Goal: Transaction & Acquisition: Obtain resource

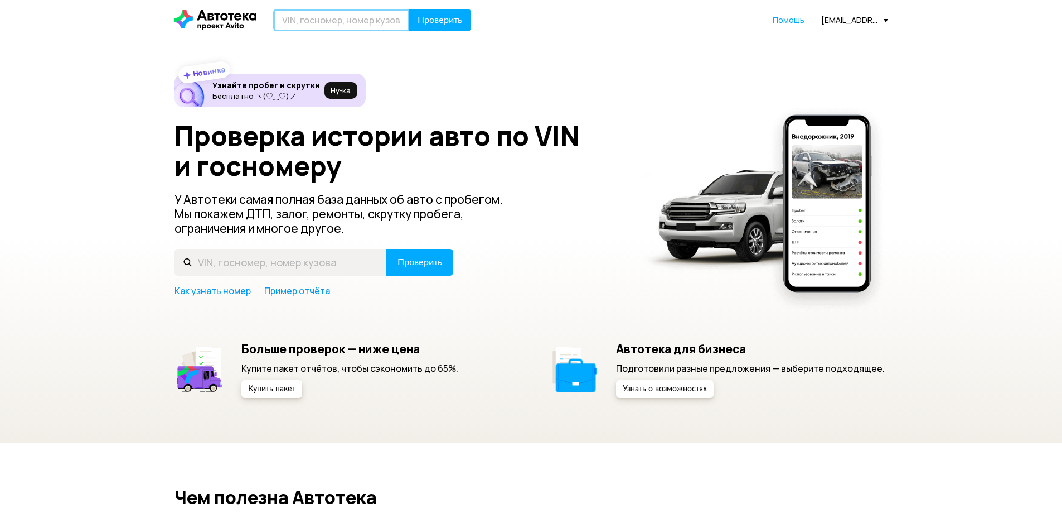
click at [282, 22] on input "text" at bounding box center [341, 20] width 136 height 22
paste input "А199ОМ178"
type input "А199ОМ178"
click at [455, 17] on span "Проверить" at bounding box center [440, 20] width 45 height 9
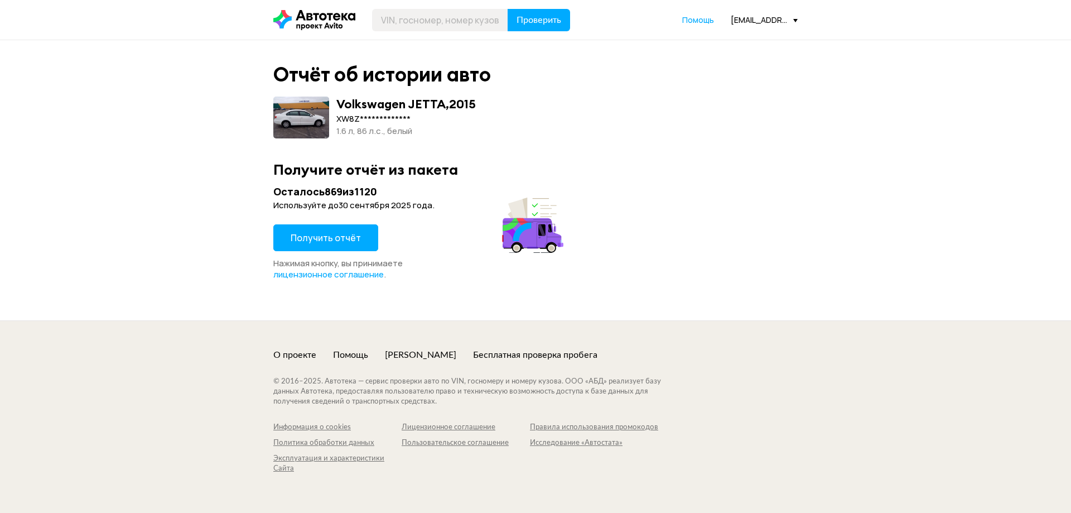
click at [320, 227] on button "Получить отчёт" at bounding box center [325, 237] width 105 height 27
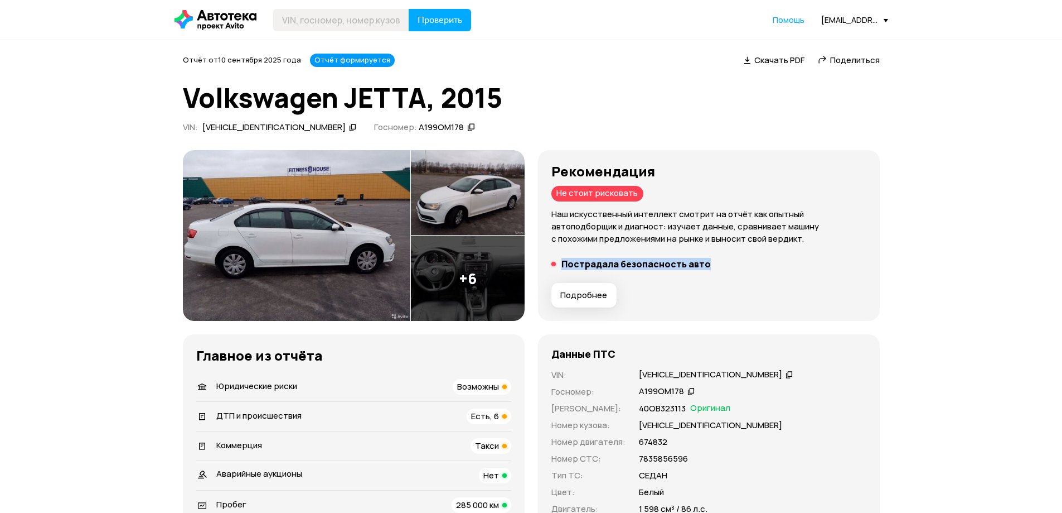
drag, startPoint x: 681, startPoint y: 261, endPoint x: 574, endPoint y: 214, distance: 117.1
click at [535, 248] on div "Рекомендация Не стоит рисковать Наш искусственный интеллект смотрит на отчёт ка…" at bounding box center [531, 382] width 697 height 465
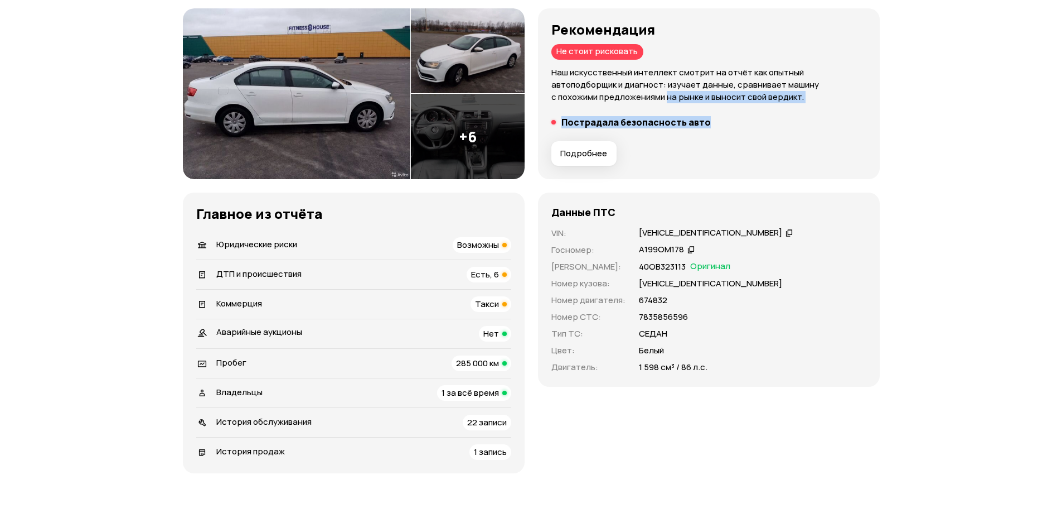
scroll to position [167, 0]
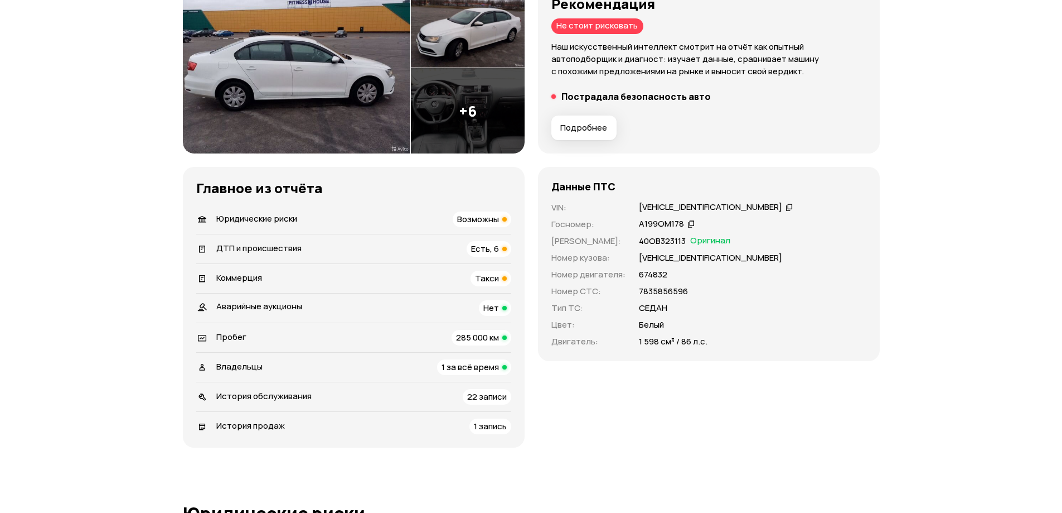
click at [669, 208] on div "[VEHICLE_IDENTIFICATION_NUMBER]" at bounding box center [710, 207] width 143 height 12
click at [669, 204] on div "[VEHICLE_IDENTIFICATION_NUMBER]" at bounding box center [710, 207] width 143 height 12
copy div "[VEHICLE_IDENTIFICATION_NUMBER]"
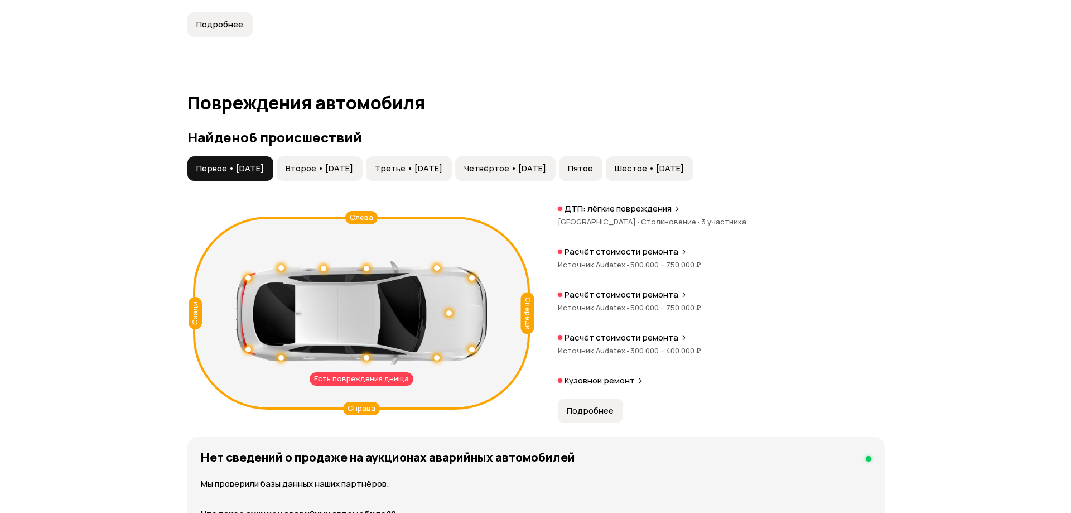
scroll to position [1060, 0]
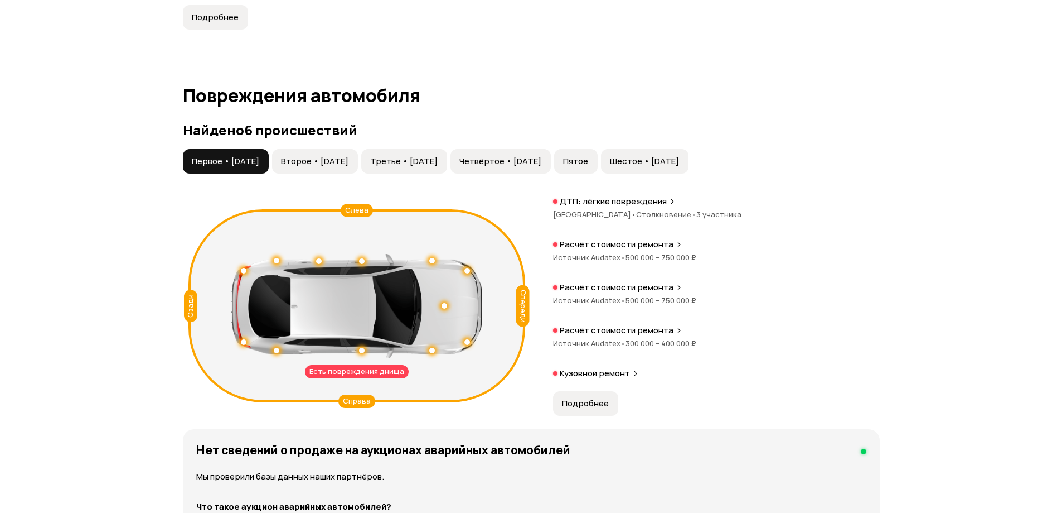
click at [670, 297] on span "500 000 – 750 000 ₽" at bounding box center [661, 300] width 71 height 10
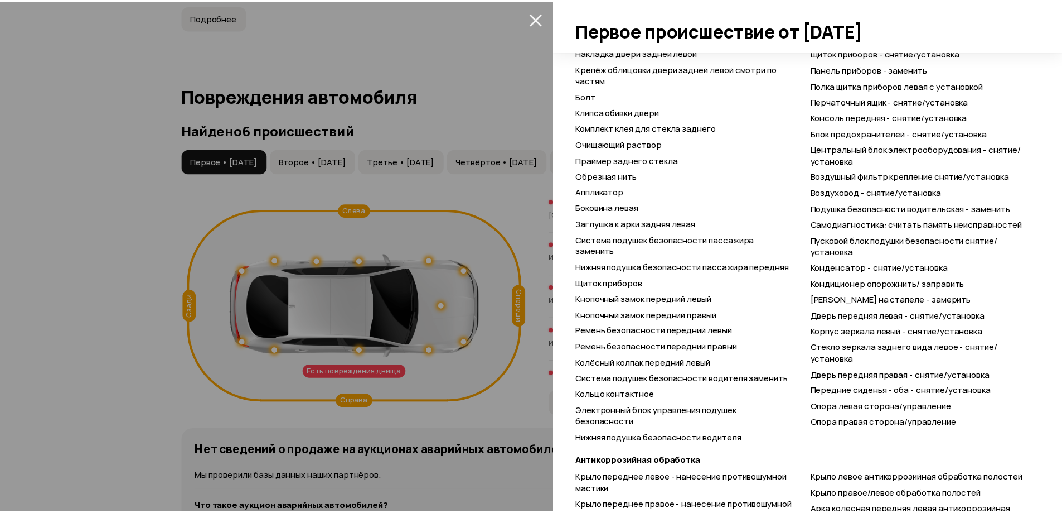
scroll to position [1506, 0]
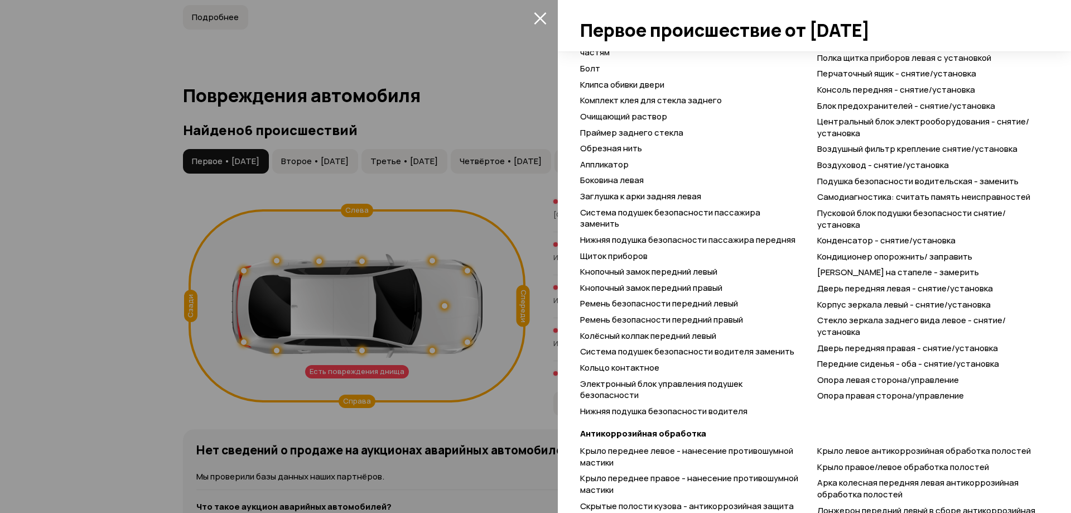
click at [283, 250] on div at bounding box center [535, 256] width 1071 height 513
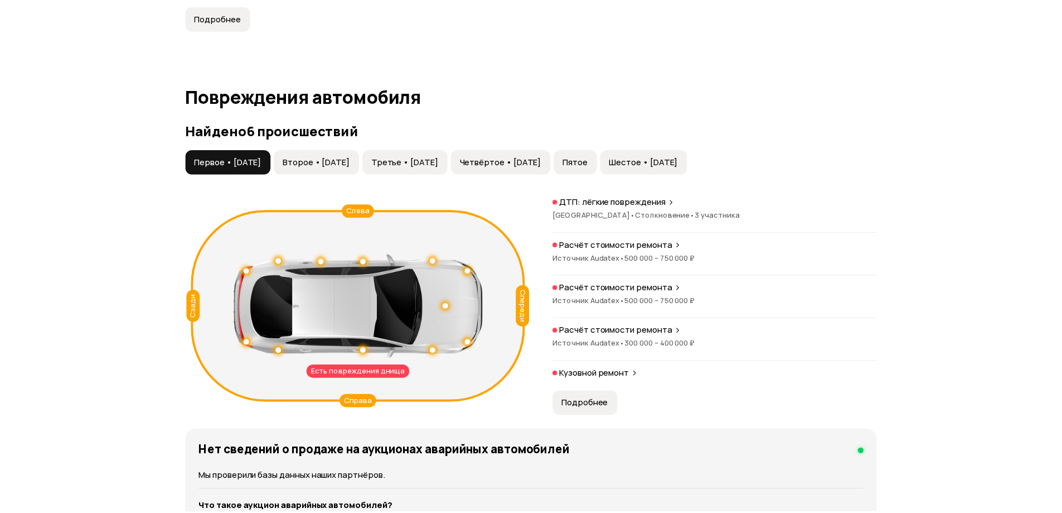
scroll to position [54, 0]
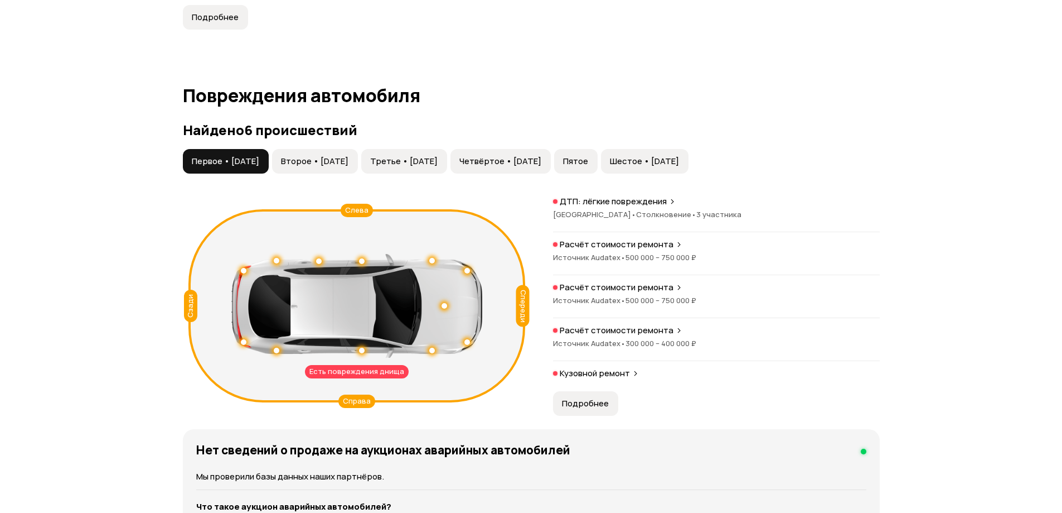
click at [349, 163] on span "Второе • [DATE]" at bounding box center [314, 161] width 67 height 11
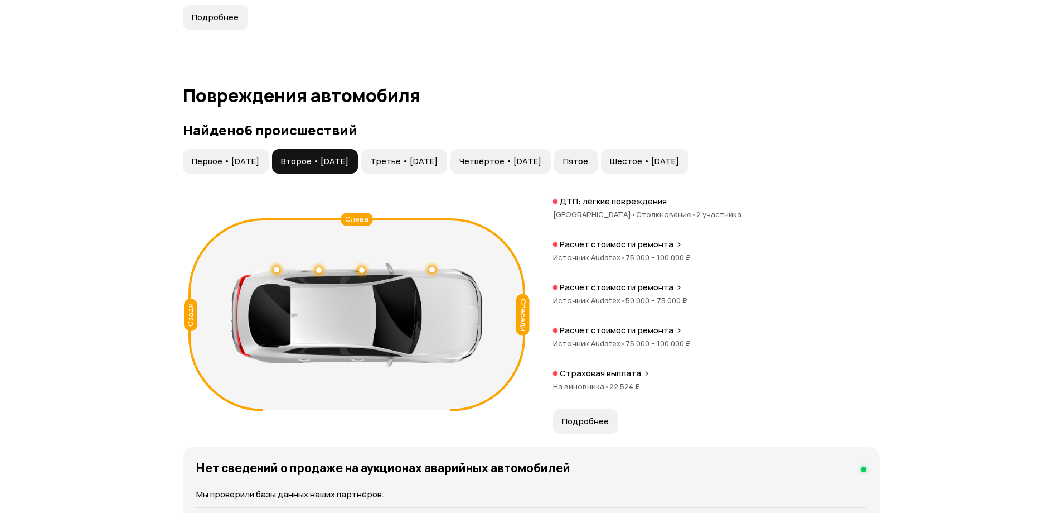
click at [438, 161] on span "Третье • [DATE]" at bounding box center [403, 161] width 67 height 11
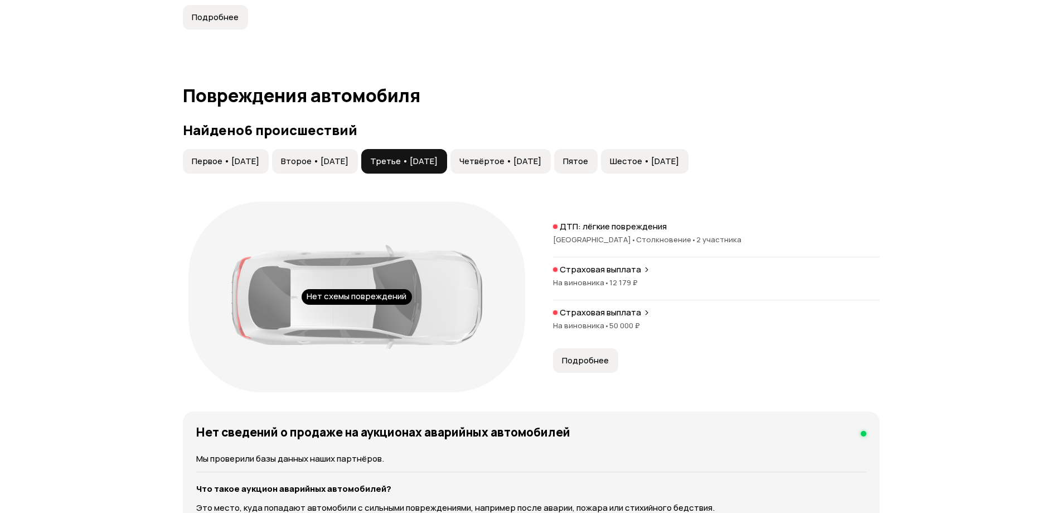
click at [524, 160] on span "Четвёртое • [DATE]" at bounding box center [501, 161] width 82 height 11
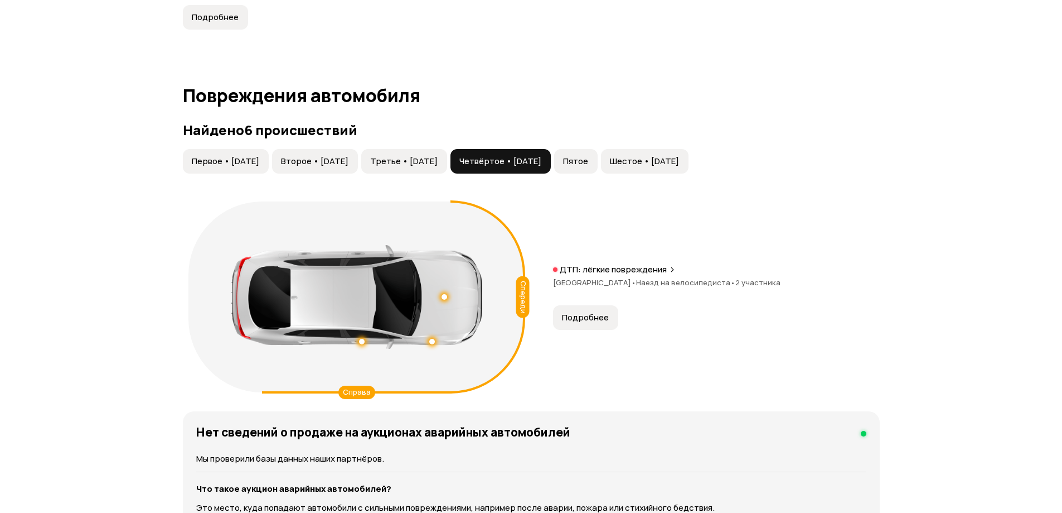
click at [588, 158] on span "Пятое" at bounding box center [575, 161] width 25 height 11
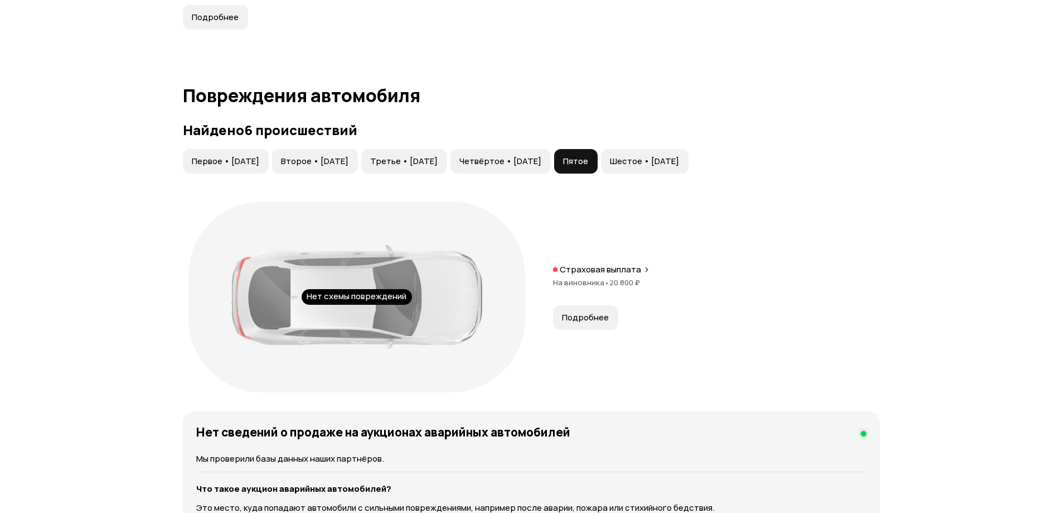
click at [679, 158] on span "Шестое • [DATE]" at bounding box center [644, 161] width 69 height 11
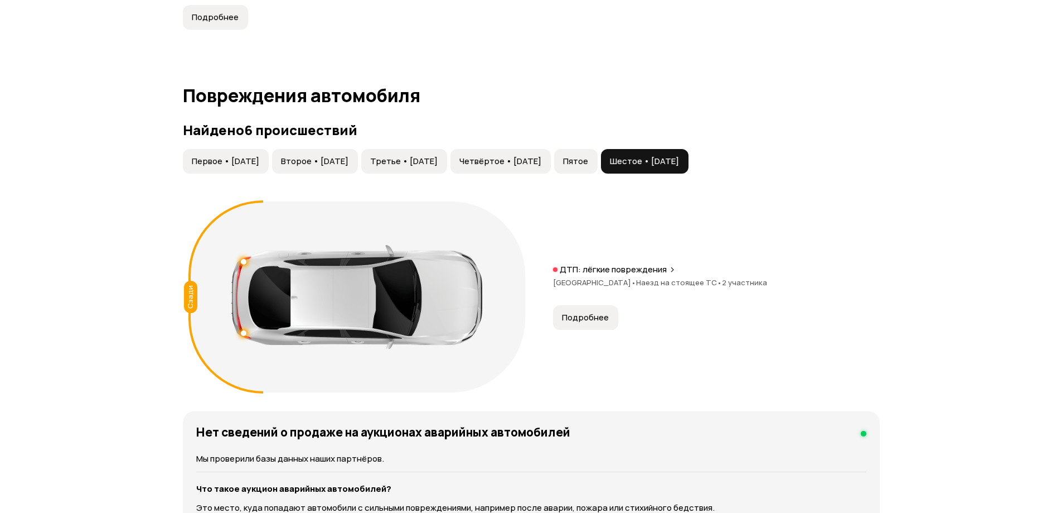
click at [346, 156] on span "Второе • [DATE]" at bounding box center [314, 161] width 67 height 11
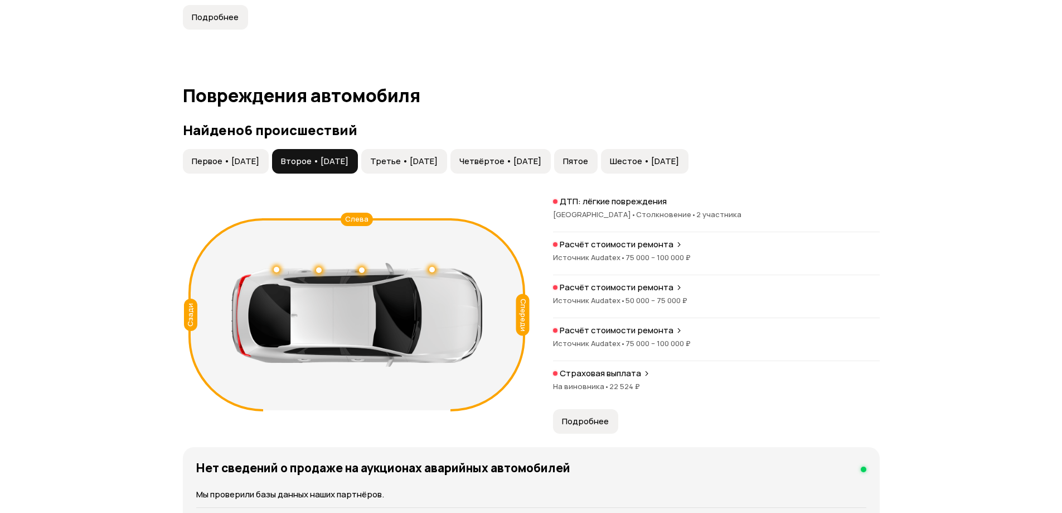
click at [237, 165] on span "Первое • [DATE]" at bounding box center [225, 161] width 67 height 11
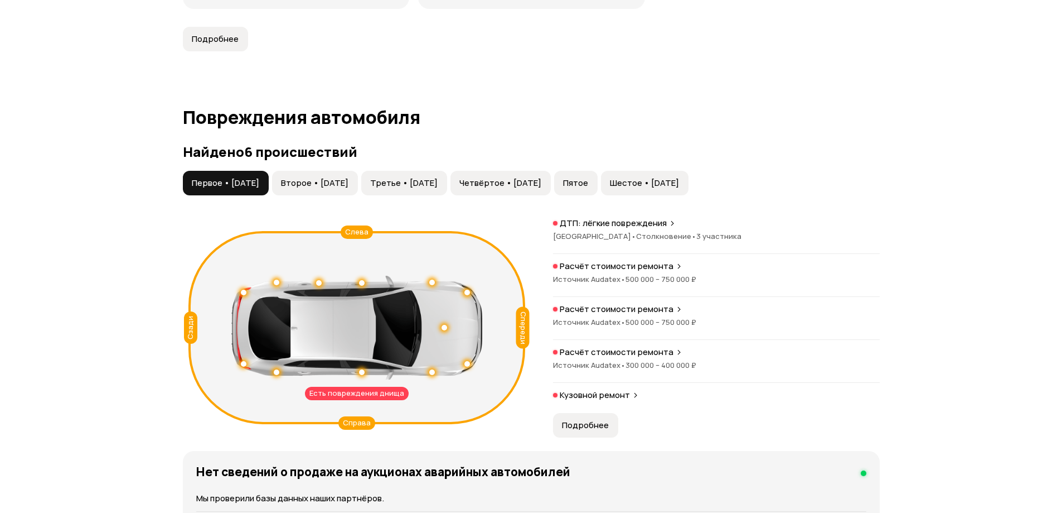
scroll to position [0, 0]
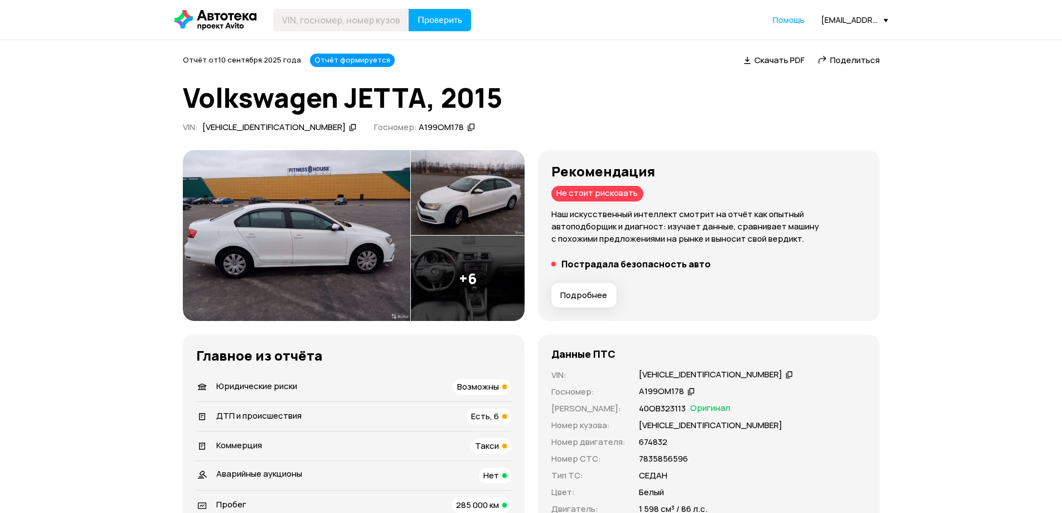
drag, startPoint x: 916, startPoint y: 371, endPoint x: 586, endPoint y: 177, distance: 382.7
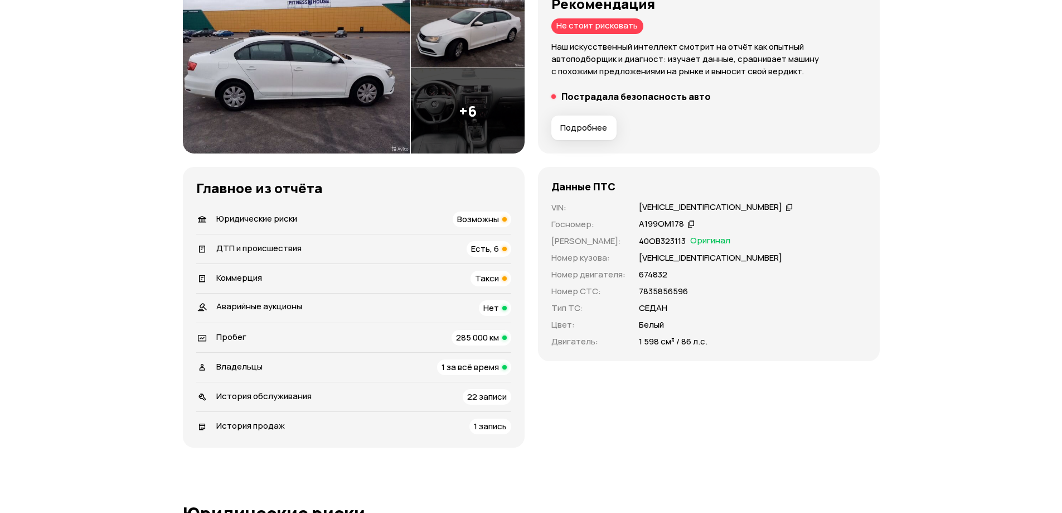
click at [486, 277] on span "Такси" at bounding box center [487, 278] width 24 height 12
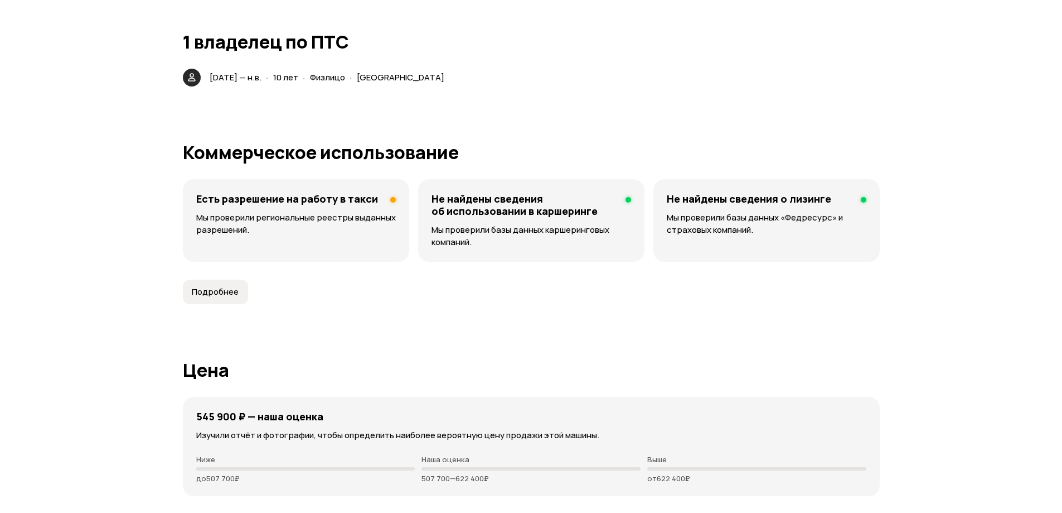
scroll to position [2586, 0]
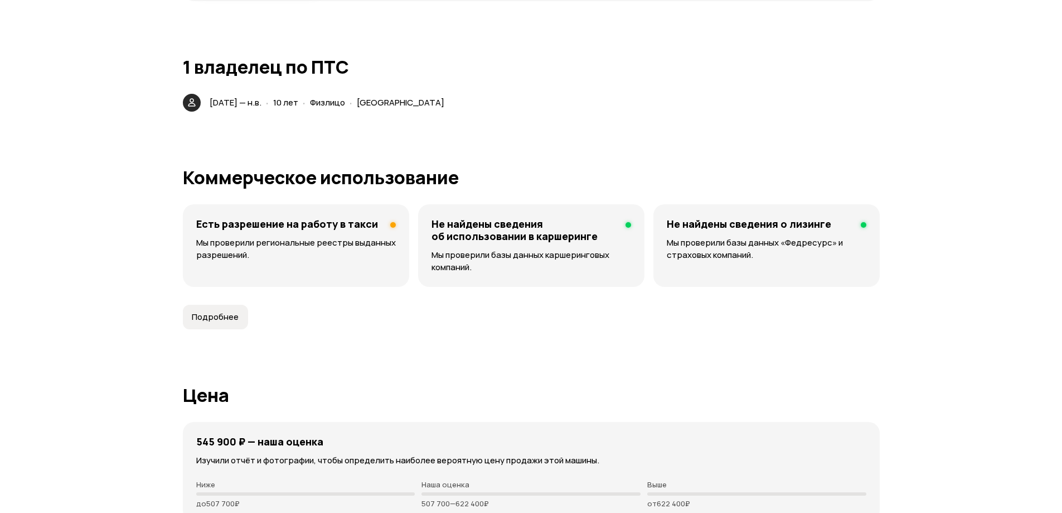
click at [297, 249] on p "Мы проверили региональные реестры выданных разрешений." at bounding box center [296, 248] width 200 height 25
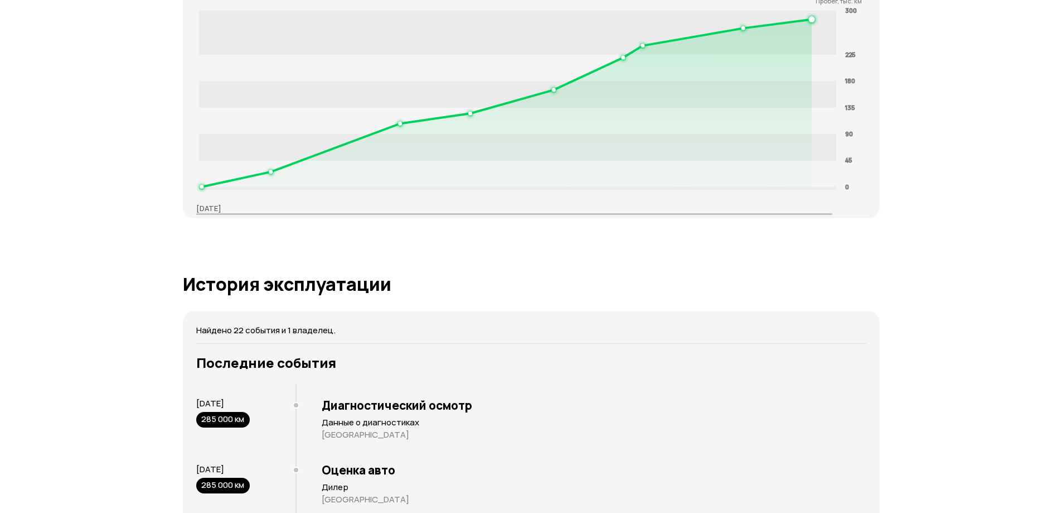
scroll to position [0, 0]
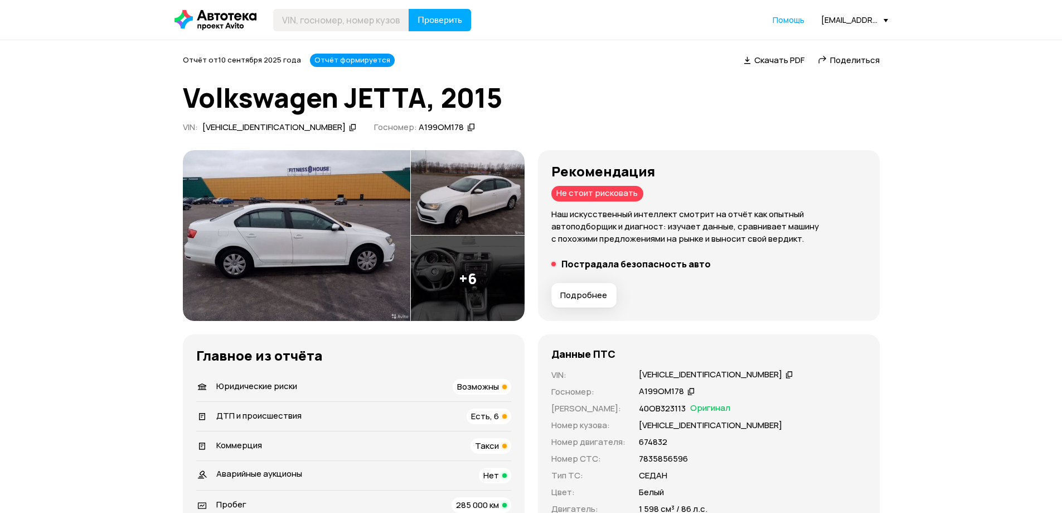
drag, startPoint x: 606, startPoint y: 329, endPoint x: 424, endPoint y: 236, distance: 204.0
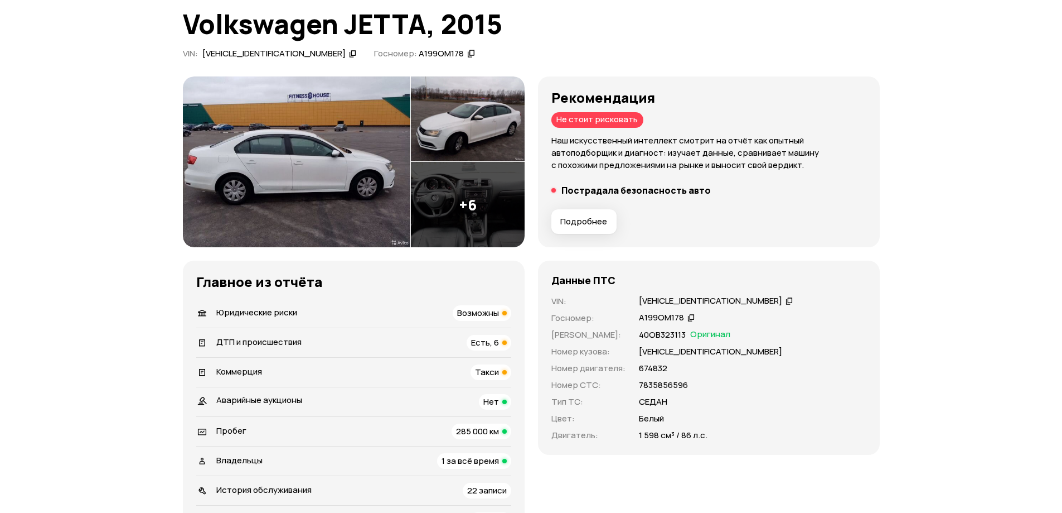
scroll to position [56, 0]
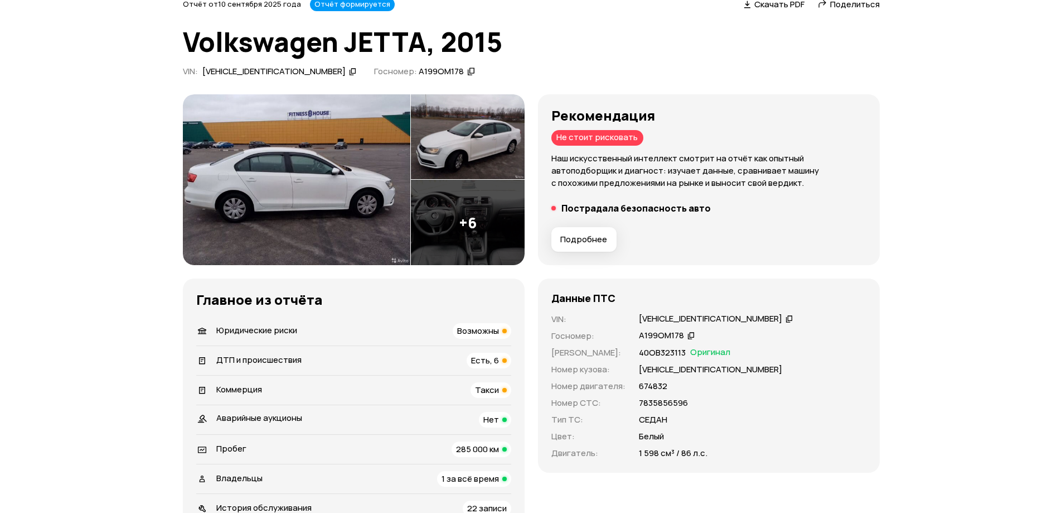
click at [249, 69] on div "[VEHICLE_IDENTIFICATION_NUMBER]" at bounding box center [273, 72] width 143 height 12
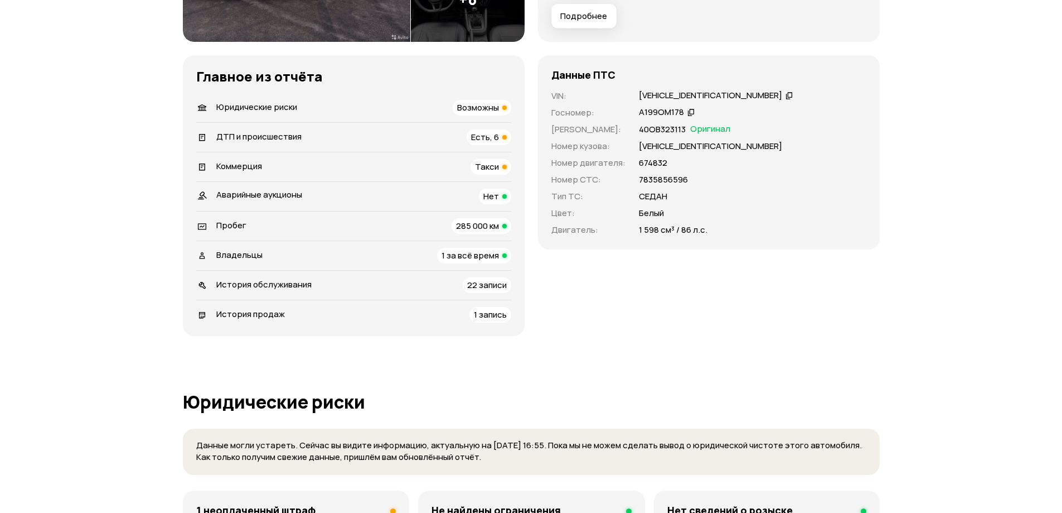
click at [491, 141] on span "Есть, 6" at bounding box center [485, 137] width 28 height 12
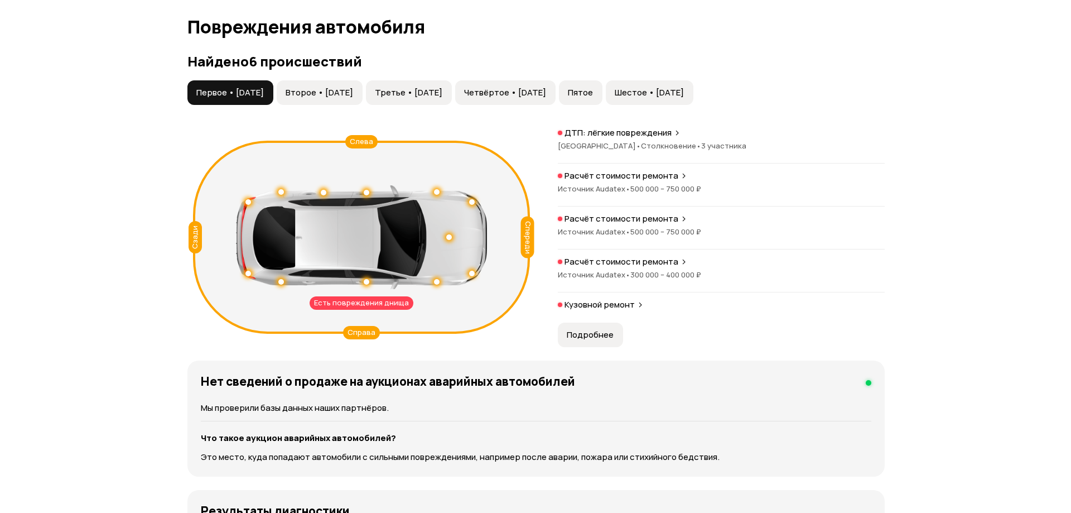
scroll to position [1145, 0]
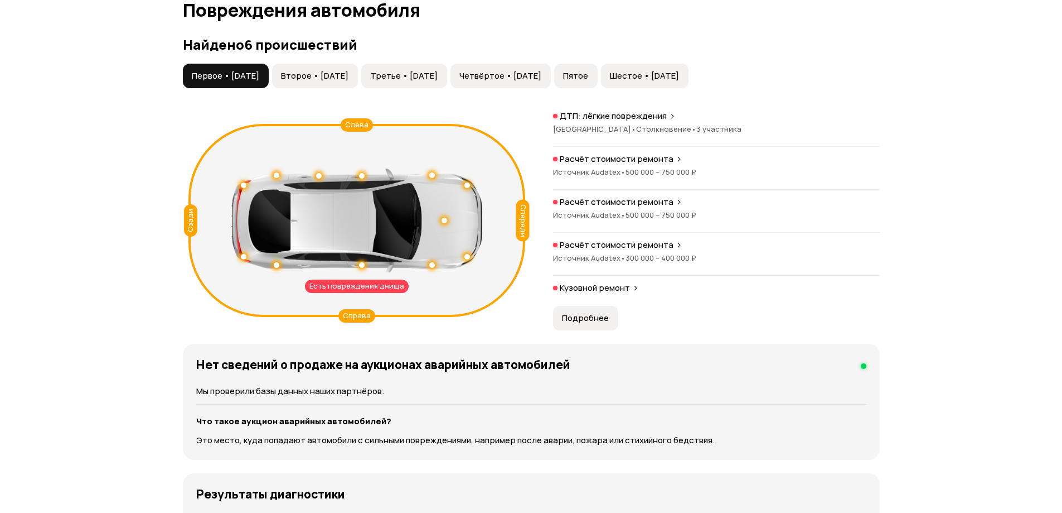
click at [626, 218] on span "500 000 – 750 000 ₽" at bounding box center [661, 215] width 71 height 10
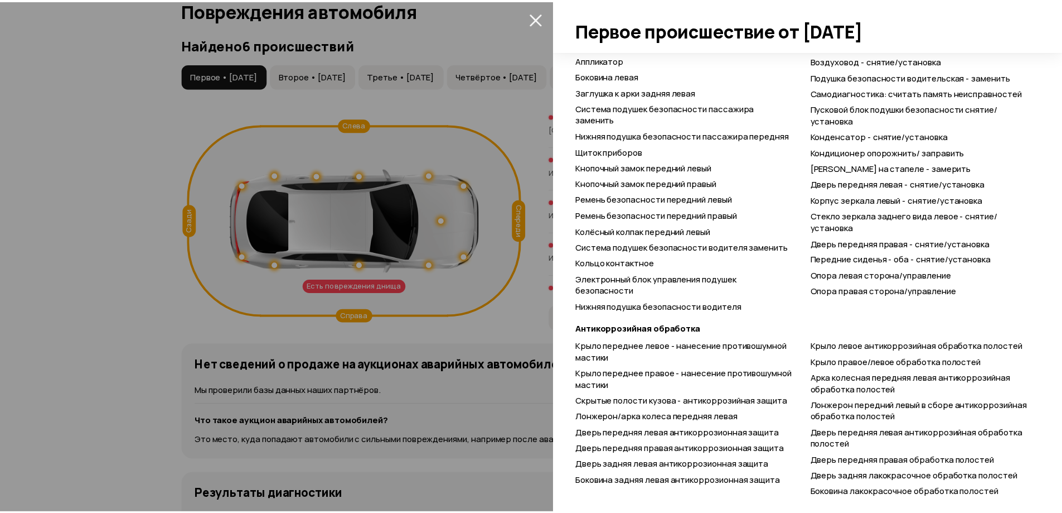
scroll to position [1671, 0]
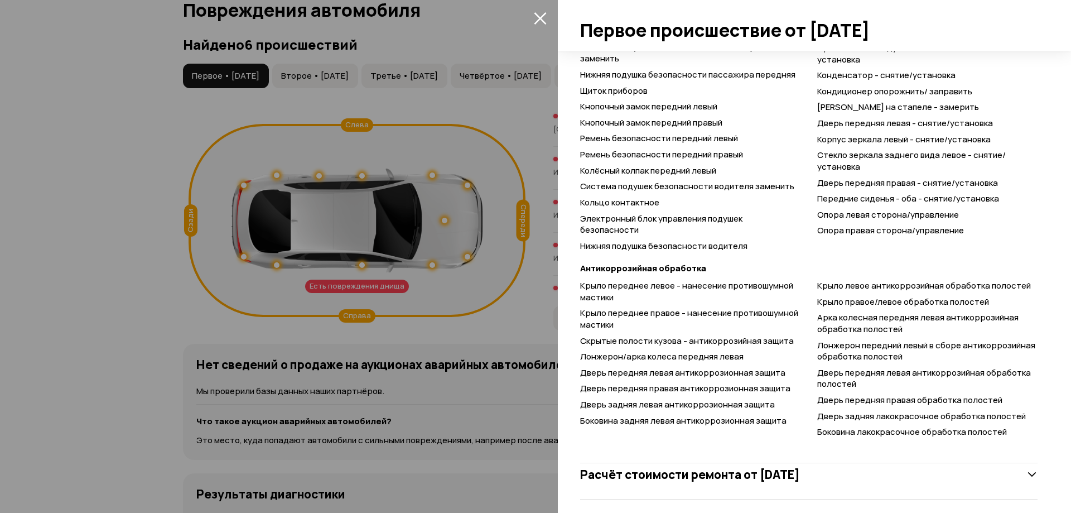
drag, startPoint x: 481, startPoint y: 393, endPoint x: 485, endPoint y: 130, distance: 262.7
click at [489, 128] on div at bounding box center [535, 256] width 1071 height 513
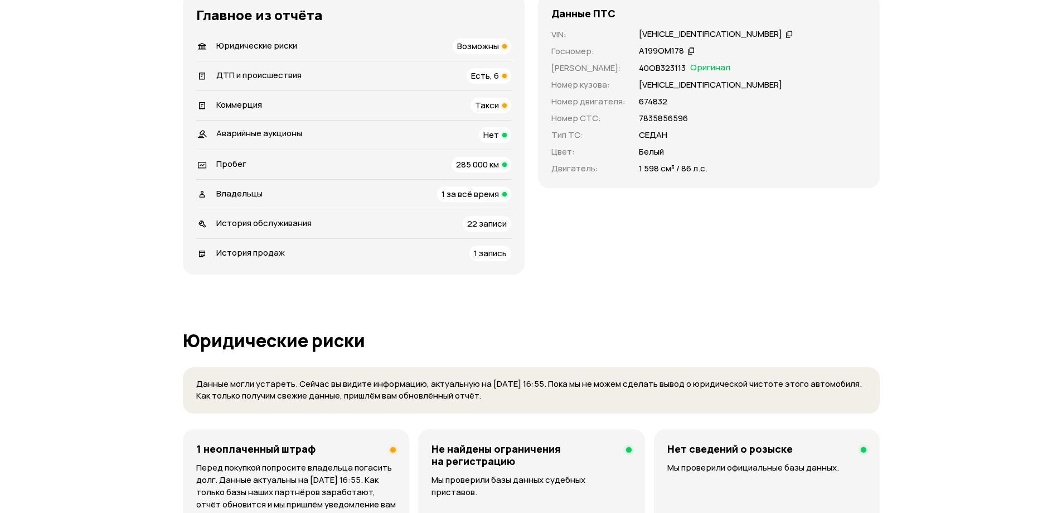
scroll to position [0, 0]
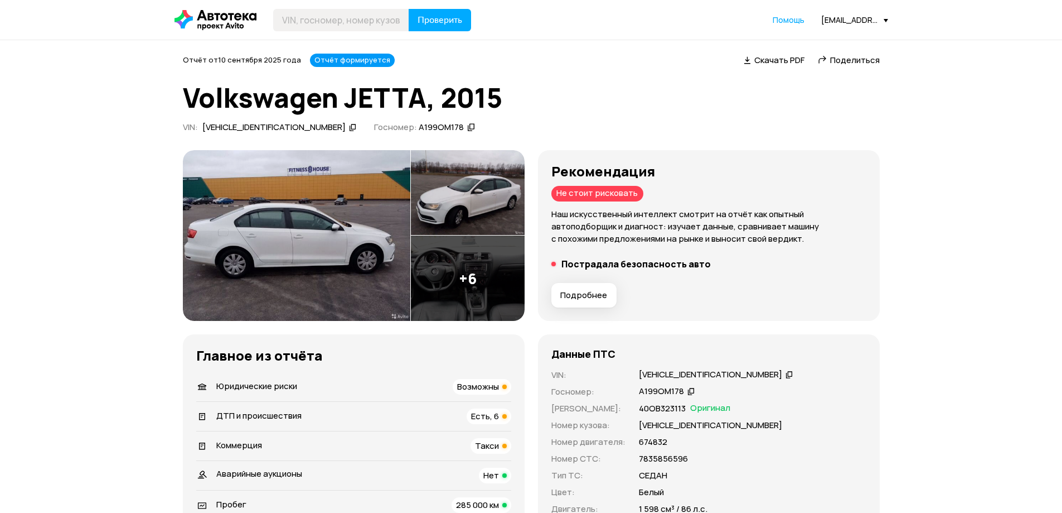
drag, startPoint x: 834, startPoint y: 404, endPoint x: 605, endPoint y: 88, distance: 390.1
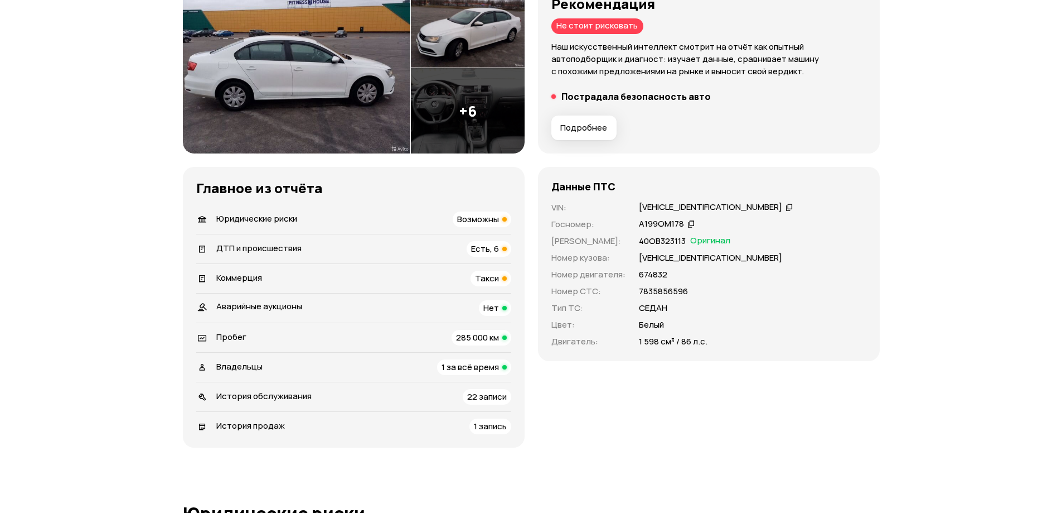
click at [489, 253] on span "Есть, 6" at bounding box center [485, 249] width 28 height 12
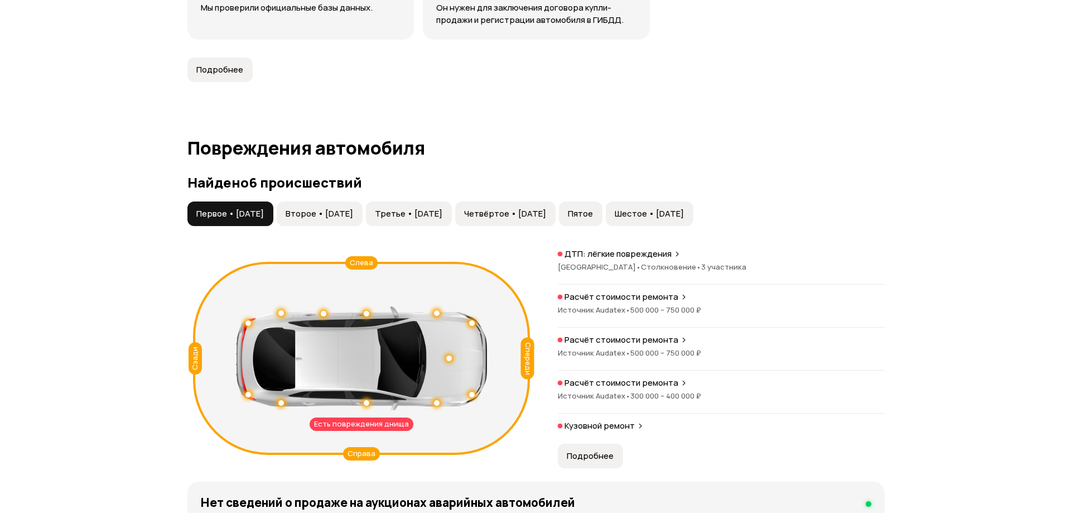
scroll to position [1145, 0]
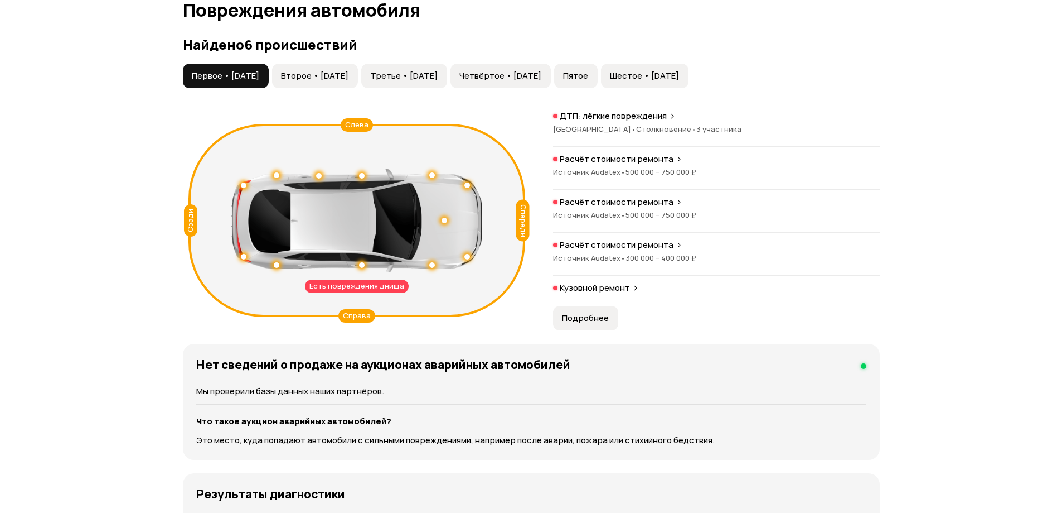
click at [539, 221] on div "Есть повреждения днища Спереди Сзади Слева Справа ДТП: лёгкие повреждения [GEOG…" at bounding box center [531, 220] width 697 height 220
click at [527, 220] on div "Спереди" at bounding box center [522, 221] width 13 height 42
drag, startPoint x: 330, startPoint y: 326, endPoint x: 335, endPoint y: 311, distance: 15.9
click at [334, 318] on div "Есть повреждения днища Спереди Сзади Слева Справа ДТП: лёгкие повреждения [GEOG…" at bounding box center [531, 220] width 697 height 220
click at [344, 289] on div "Есть повреждения днища" at bounding box center [357, 285] width 104 height 13
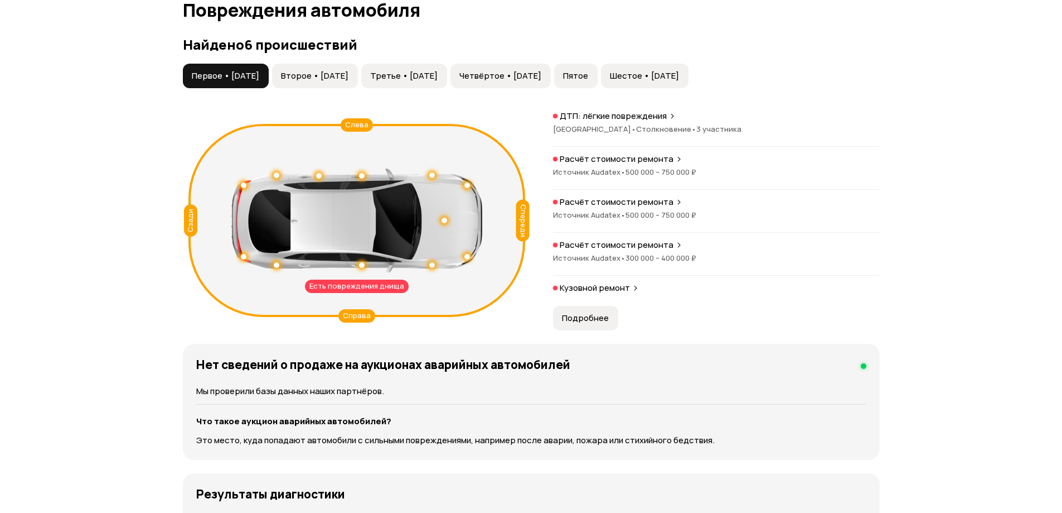
drag, startPoint x: 211, startPoint y: 230, endPoint x: 321, endPoint y: 138, distance: 143.4
click at [216, 222] on div "Сзади" at bounding box center [242, 220] width 116 height 32
drag, startPoint x: 342, startPoint y: 132, endPoint x: 516, endPoint y: 221, distance: 195.8
click at [344, 132] on div "Есть повреждения днища Спереди Сзади Слева [PERSON_NAME]" at bounding box center [357, 220] width 337 height 191
click at [604, 319] on span "Подробнее" at bounding box center [585, 317] width 47 height 11
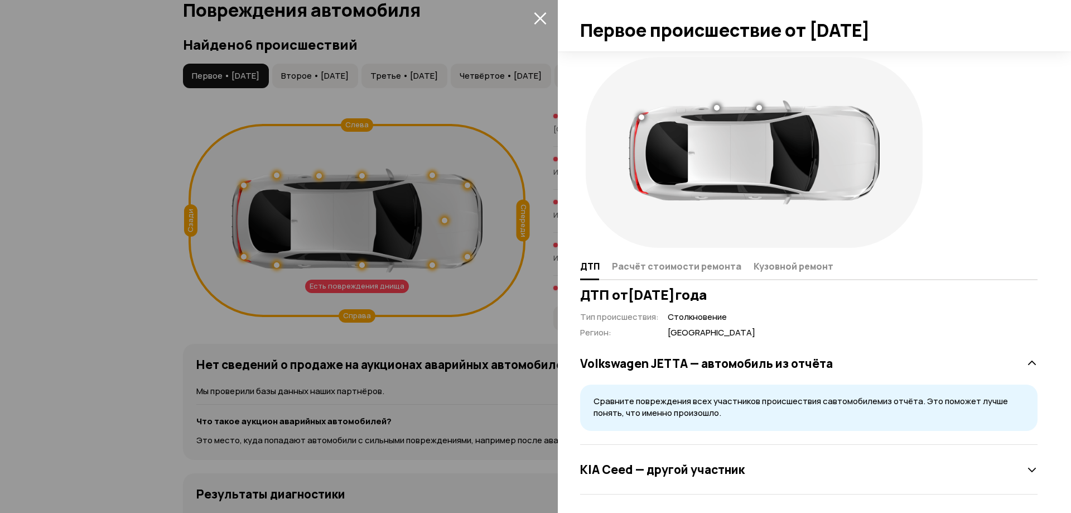
scroll to position [54, 0]
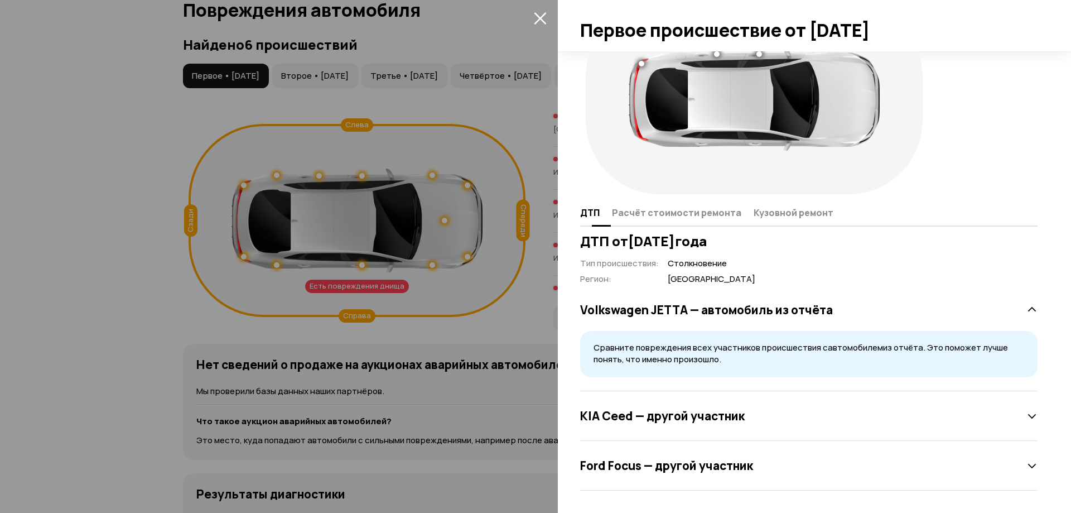
click at [697, 214] on span "Расчёт стоимости ремонта" at bounding box center [676, 212] width 129 height 11
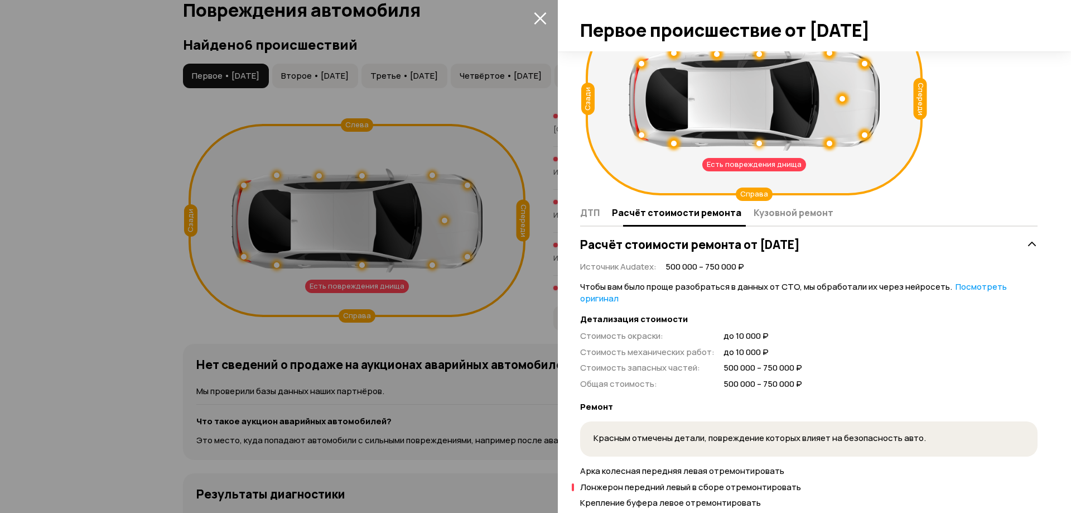
click at [783, 210] on span "Кузовной ремонт" at bounding box center [794, 212] width 80 height 11
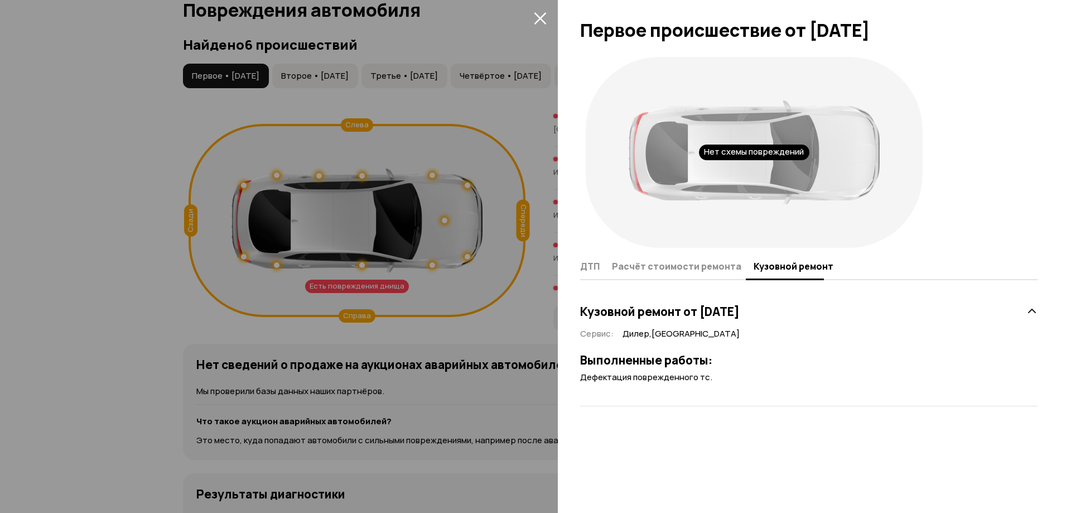
click at [692, 262] on span "Расчёт стоимости ремонта" at bounding box center [676, 265] width 129 height 11
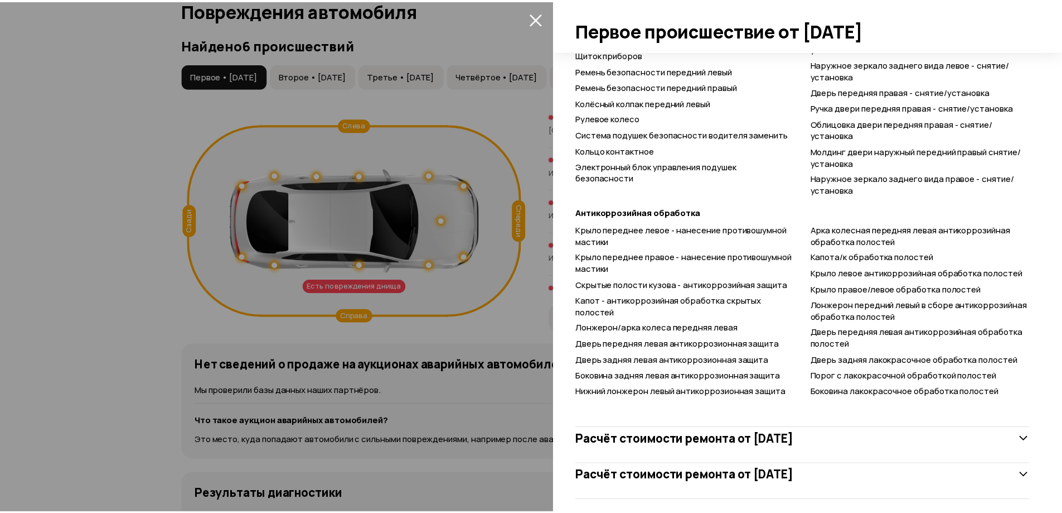
scroll to position [1925, 0]
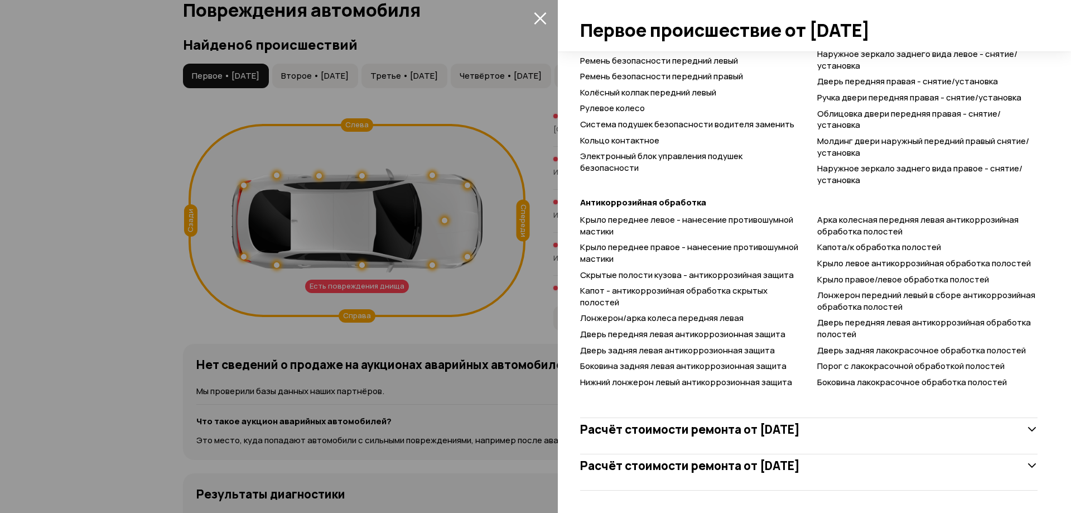
click at [683, 451] on div "Расчёт стоимости ремонта от [DATE]" at bounding box center [808, 466] width 457 height 50
click at [676, 441] on div "Расчёт стоимости ремонта от [DATE]" at bounding box center [808, 466] width 457 height 50
click at [395, 354] on div at bounding box center [535, 256] width 1071 height 513
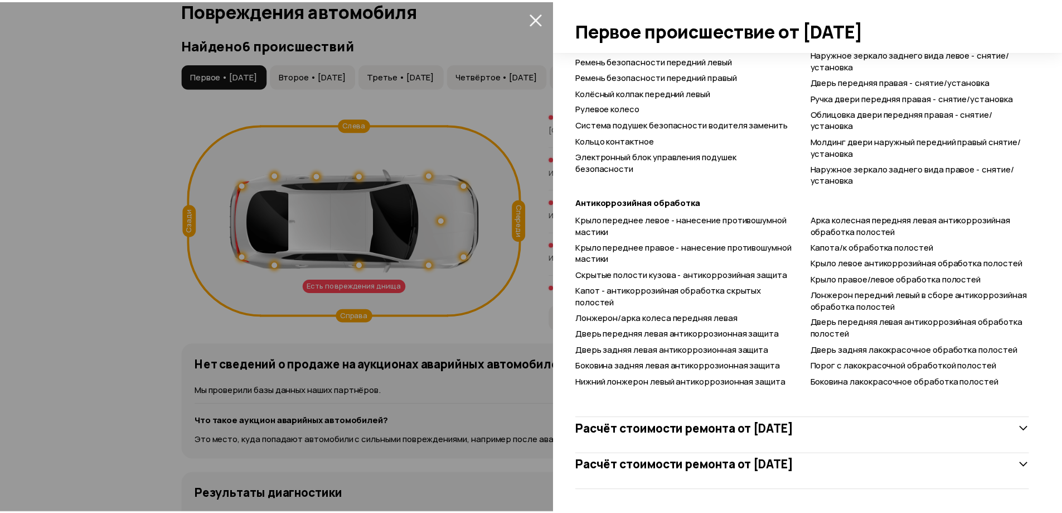
scroll to position [54, 0]
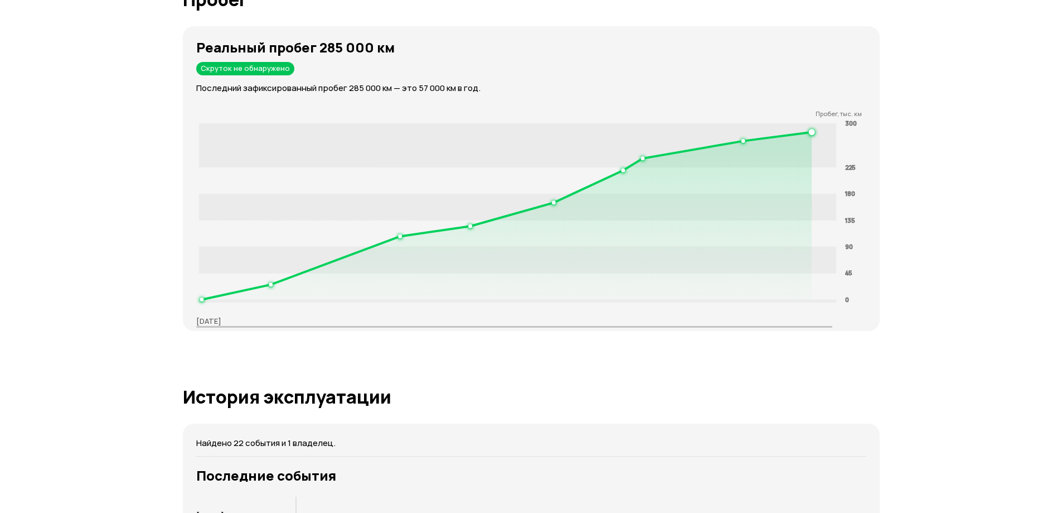
drag, startPoint x: 829, startPoint y: 422, endPoint x: 713, endPoint y: 196, distance: 253.9
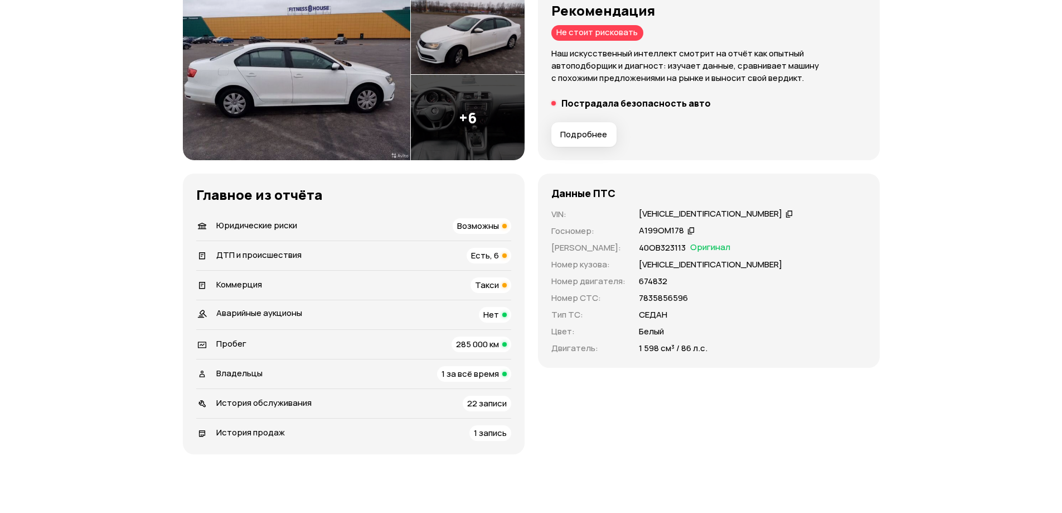
scroll to position [279, 0]
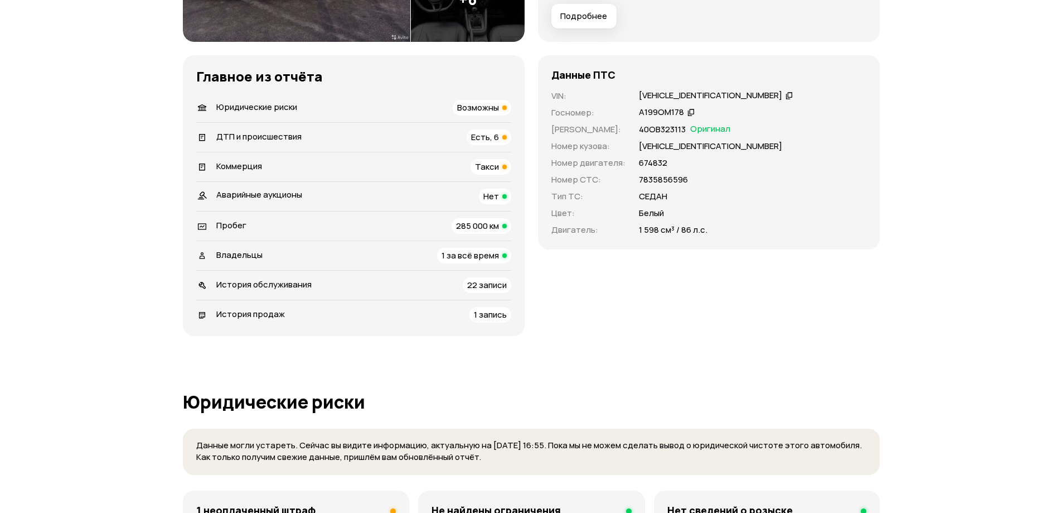
click at [490, 129] on li "ДТП и происшествия Есть, 6" at bounding box center [353, 137] width 315 height 30
click at [490, 134] on span "Есть, 6" at bounding box center [485, 137] width 28 height 12
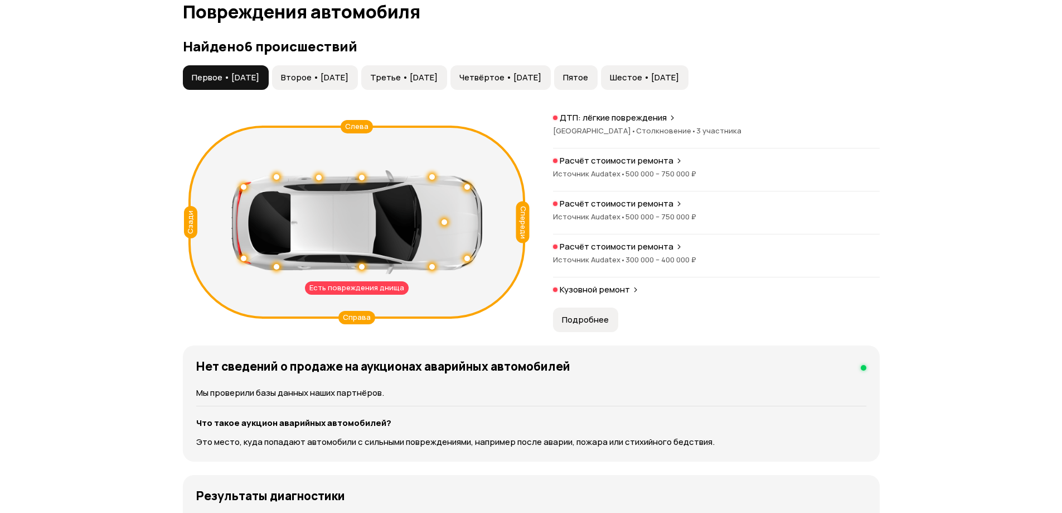
scroll to position [1145, 0]
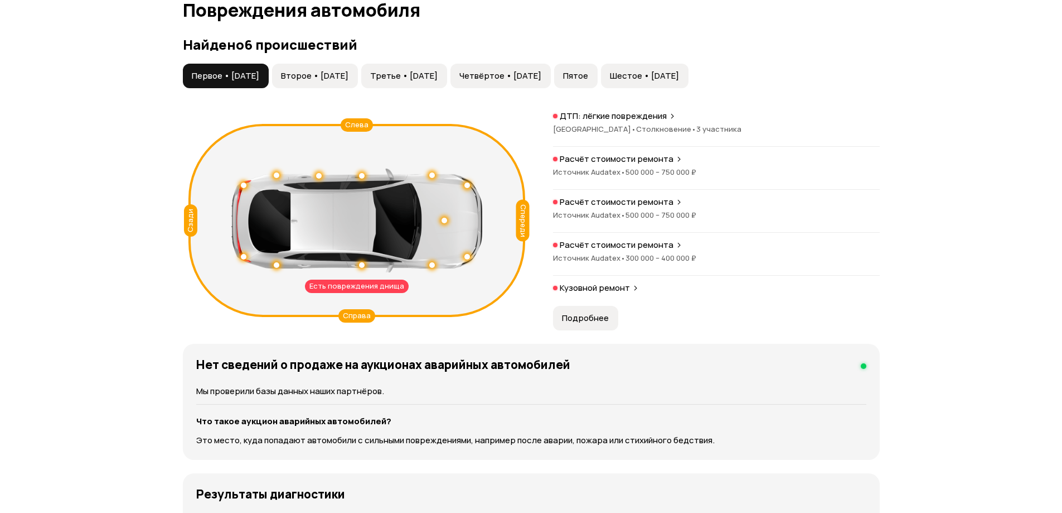
click at [342, 74] on span "Второе • [DATE]" at bounding box center [314, 75] width 67 height 11
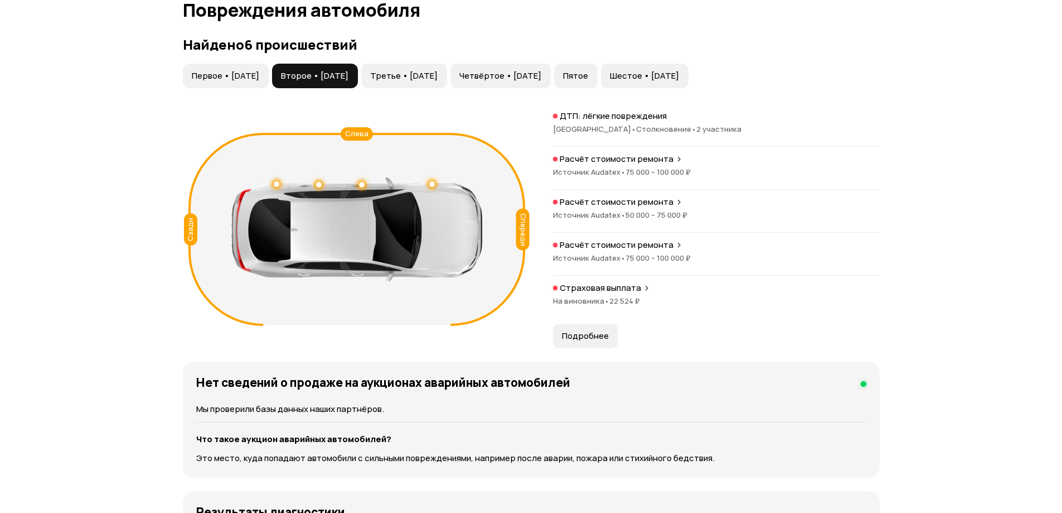
click at [438, 74] on span "Третье • [DATE]" at bounding box center [403, 75] width 67 height 11
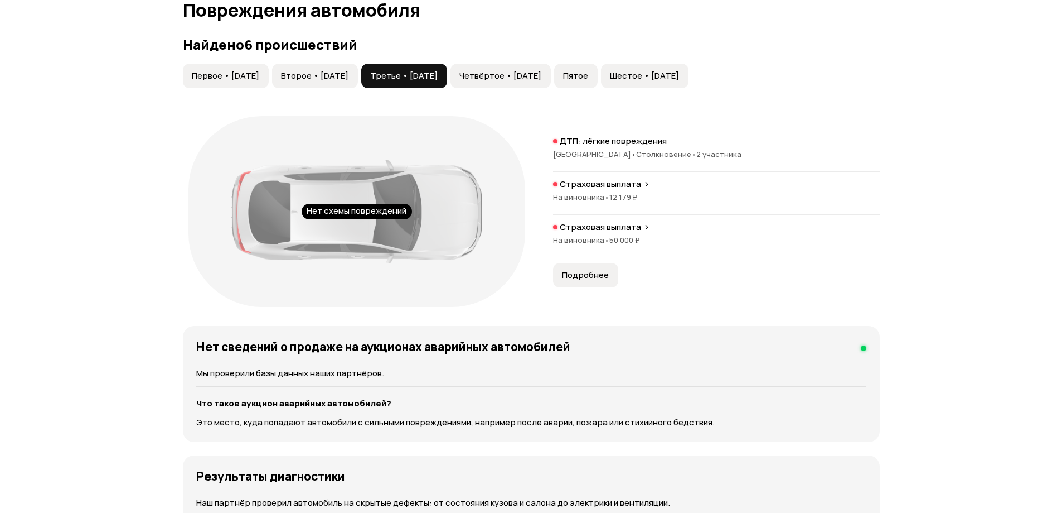
click at [542, 73] on span "Четвёртое • [DATE]" at bounding box center [501, 75] width 82 height 11
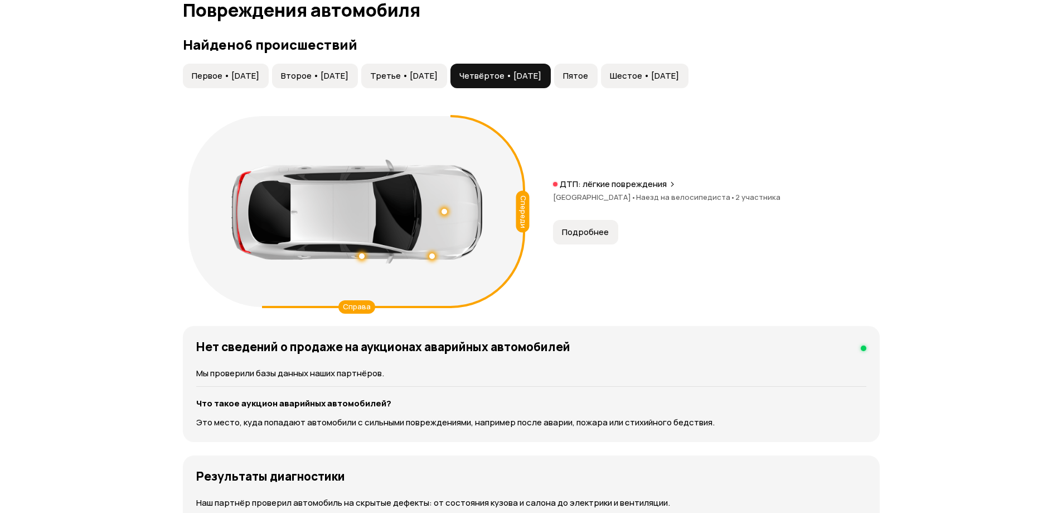
click at [588, 71] on span "Пятое" at bounding box center [575, 75] width 25 height 11
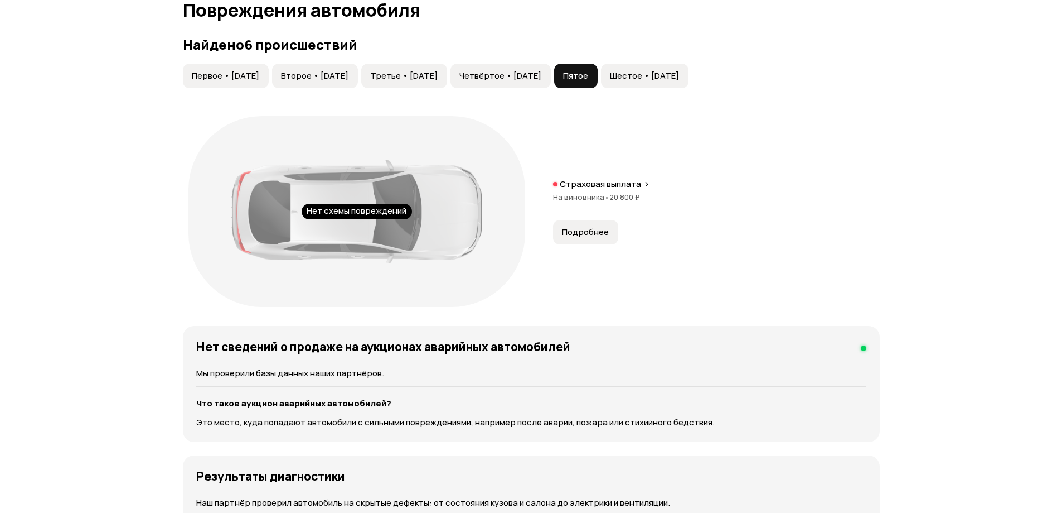
click at [679, 75] on span "Шестое • [DATE]" at bounding box center [644, 75] width 69 height 11
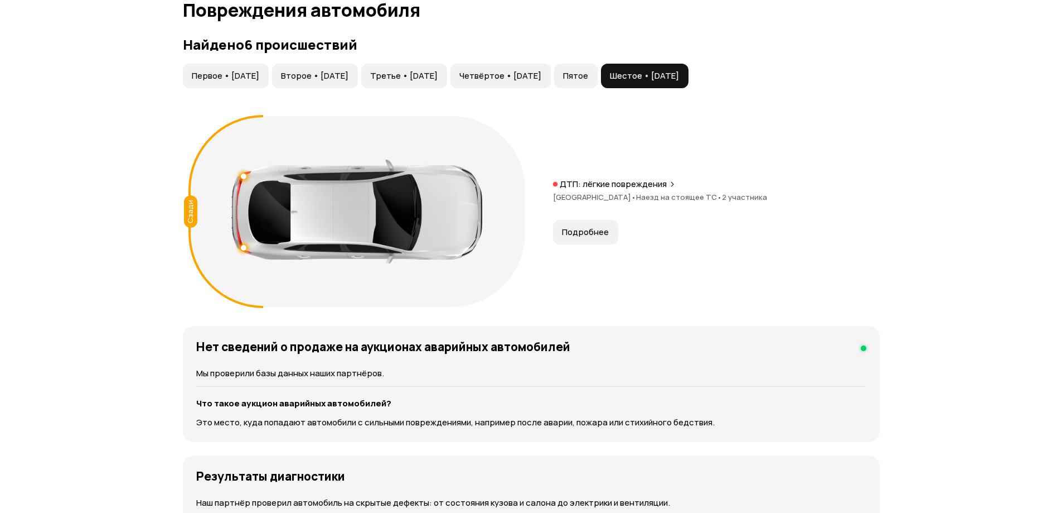
click at [542, 75] on span "Четвёртое • [DATE]" at bounding box center [501, 75] width 82 height 11
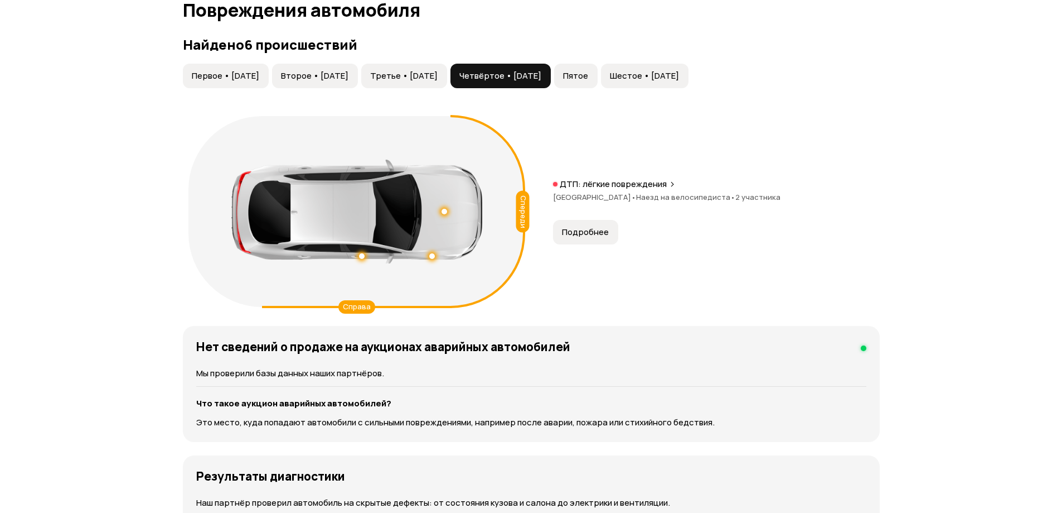
click at [349, 74] on span "Второе • [DATE]" at bounding box center [314, 75] width 67 height 11
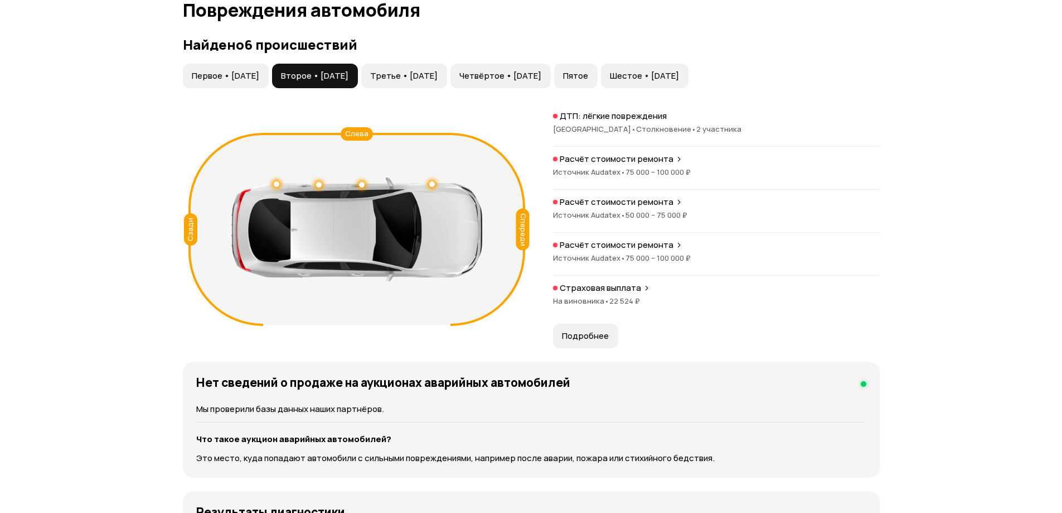
click at [259, 73] on span "Первое • [DATE]" at bounding box center [225, 75] width 67 height 11
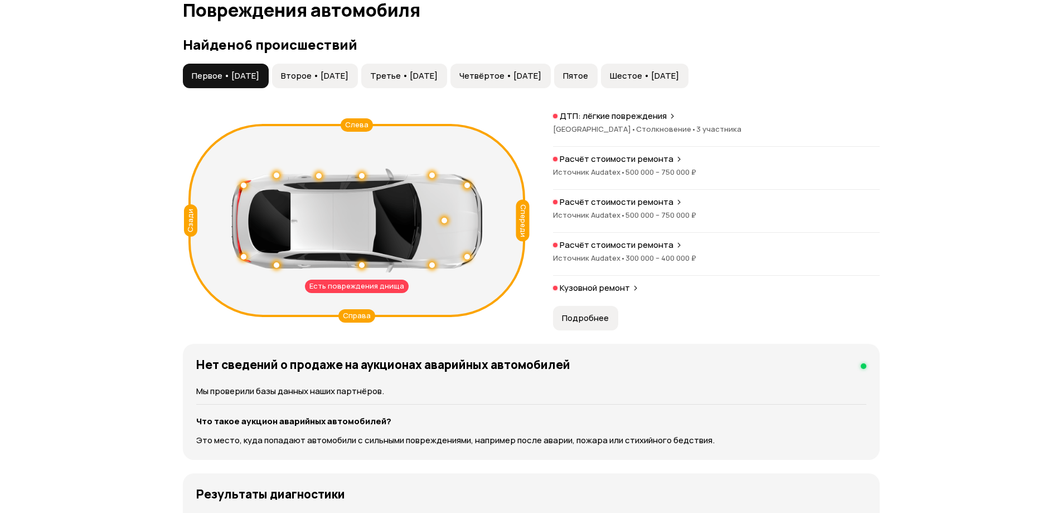
click at [351, 70] on button "Второе • [DATE]" at bounding box center [315, 76] width 86 height 25
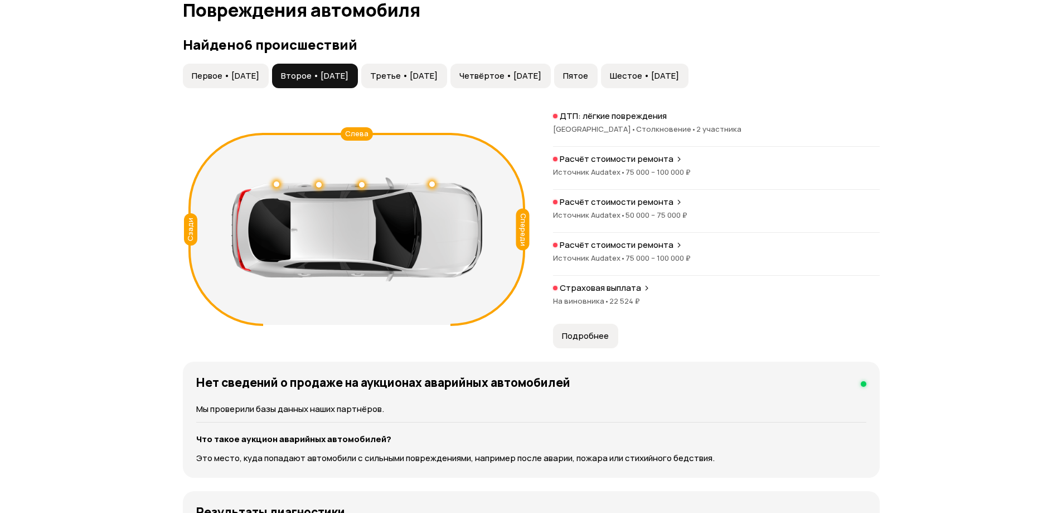
click at [447, 69] on button "Третье • [DATE]" at bounding box center [404, 76] width 86 height 25
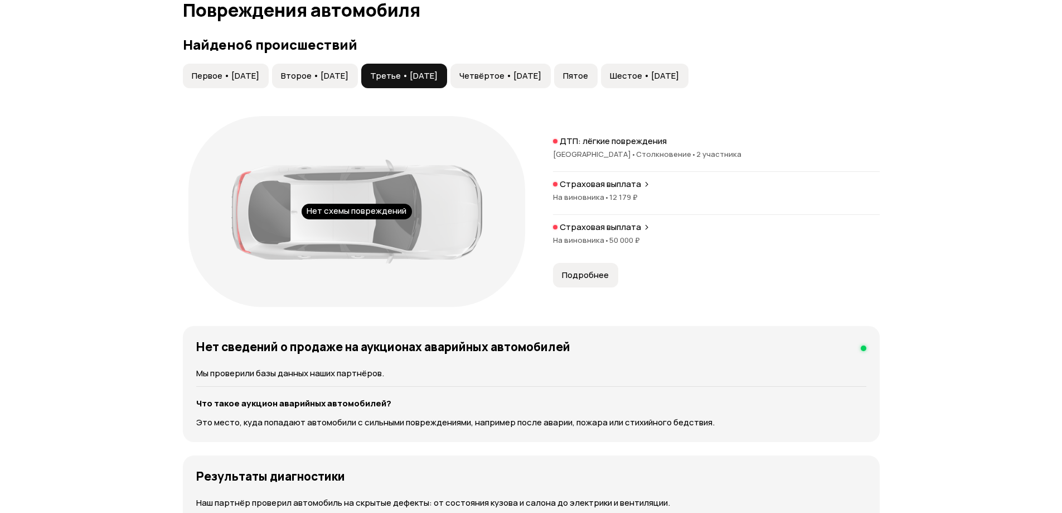
click at [551, 67] on button "Четвёртое • [DATE]" at bounding box center [501, 76] width 100 height 25
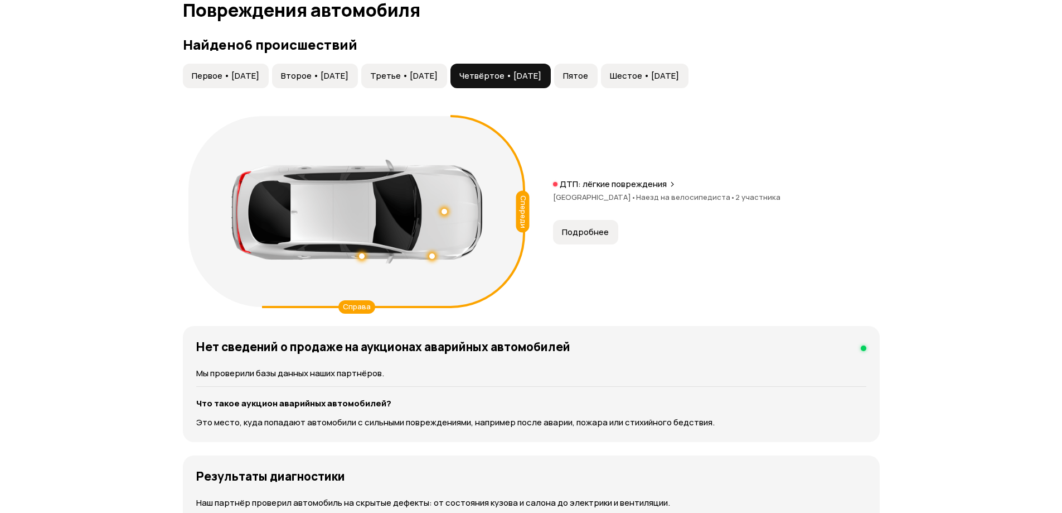
click at [689, 70] on button "Шестое • [DATE]" at bounding box center [645, 76] width 88 height 25
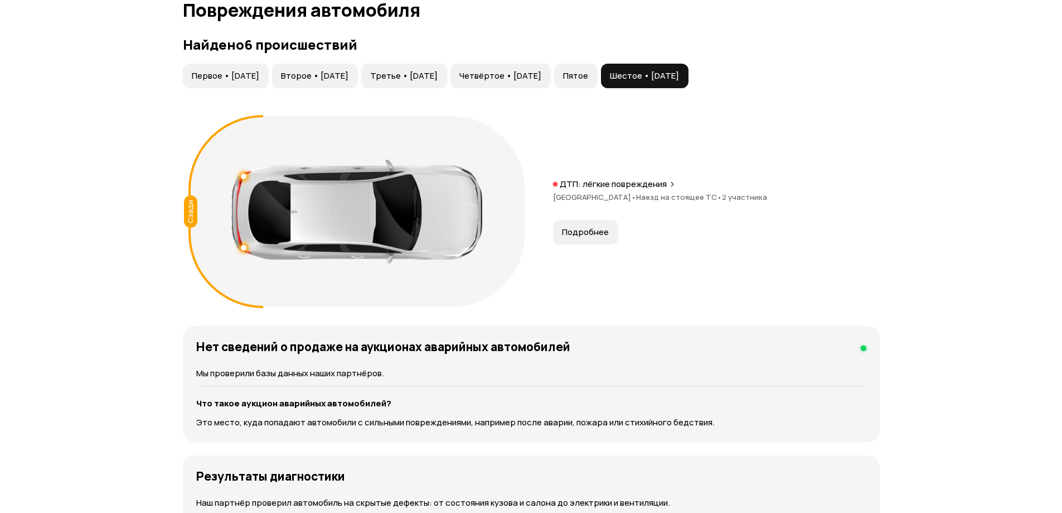
drag, startPoint x: 345, startPoint y: 81, endPoint x: 354, endPoint y: 78, distance: 9.2
click at [344, 81] on span "Второе • [DATE]" at bounding box center [314, 75] width 67 height 11
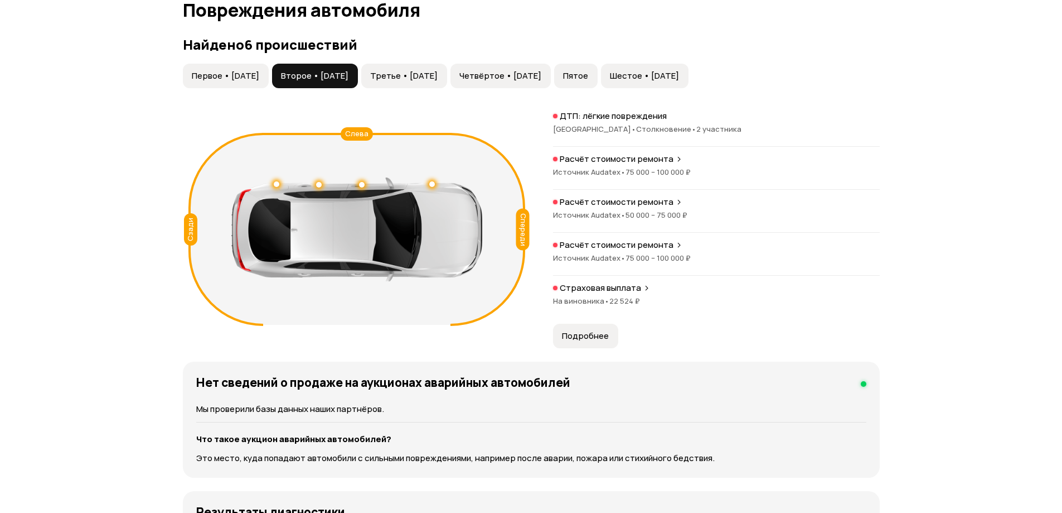
click at [447, 69] on button "Третье • [DATE]" at bounding box center [404, 76] width 86 height 25
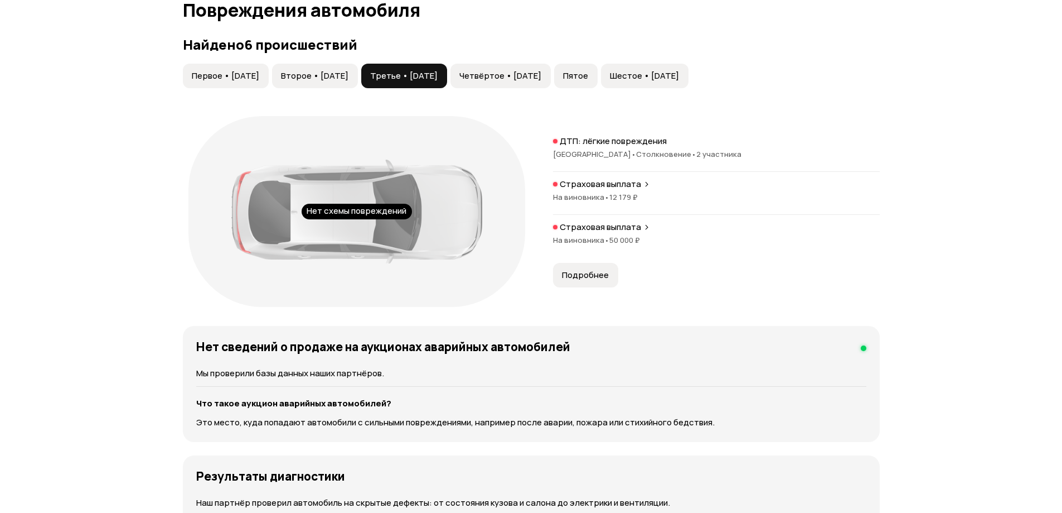
click at [689, 65] on button "Шестое • [DATE]" at bounding box center [645, 76] width 88 height 25
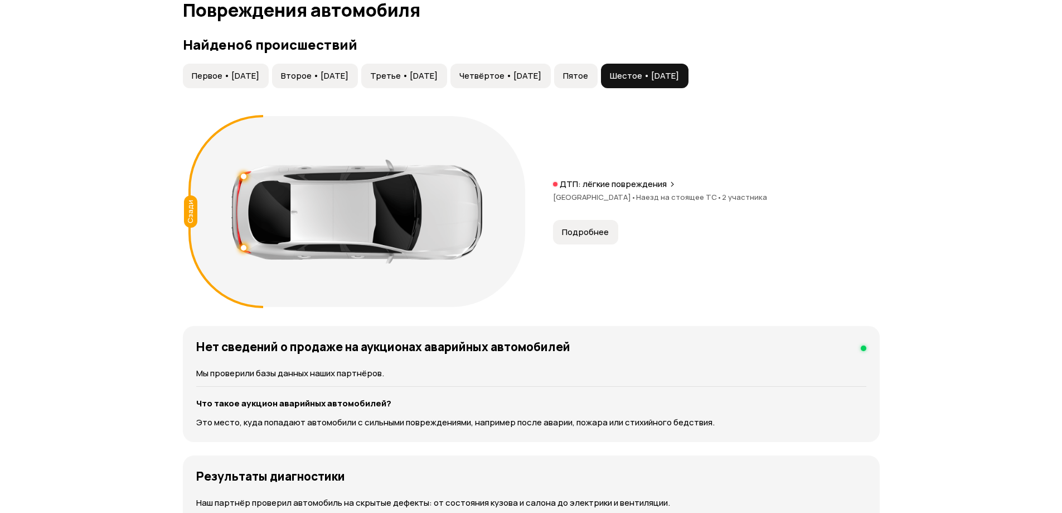
drag, startPoint x: 241, startPoint y: 80, endPoint x: 195, endPoint y: 78, distance: 45.8
click at [240, 81] on span "Первое • [DATE]" at bounding box center [225, 75] width 67 height 11
